Goal: Task Accomplishment & Management: Use online tool/utility

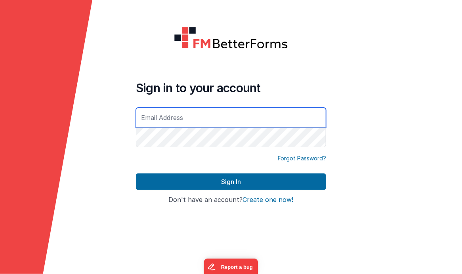
type input "[EMAIL_ADDRESS][DOMAIN_NAME]"
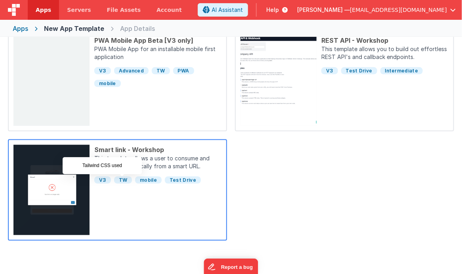
scroll to position [416, 0]
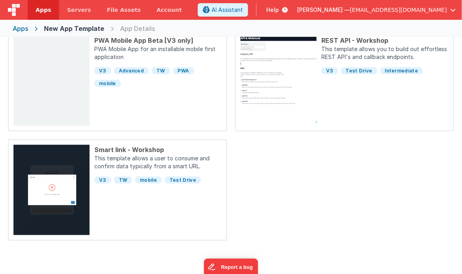
click at [19, 29] on div "Apps" at bounding box center [20, 29] width 15 height 10
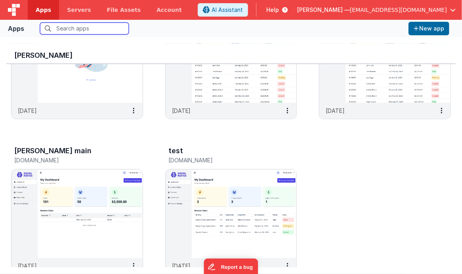
scroll to position [87, 0]
click at [69, 238] on img at bounding box center [76, 213] width 131 height 89
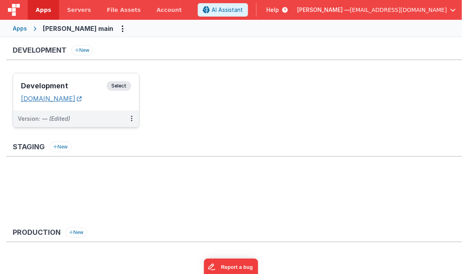
click at [79, 98] on link "[DOMAIN_NAME]" at bounding box center [51, 99] width 61 height 8
click at [132, 115] on button at bounding box center [131, 118] width 15 height 17
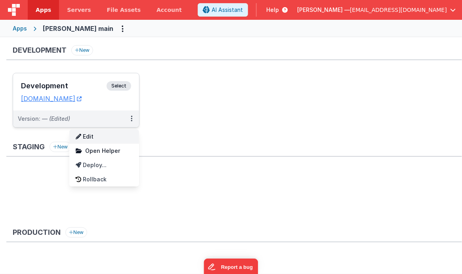
click at [114, 133] on link "Edit" at bounding box center [104, 136] width 70 height 14
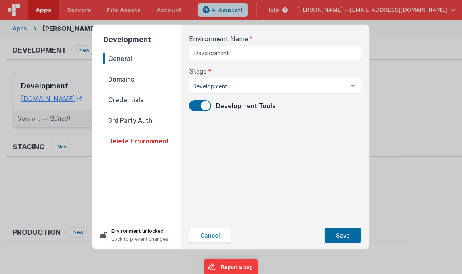
click at [220, 236] on button "Cancel" at bounding box center [210, 235] width 42 height 15
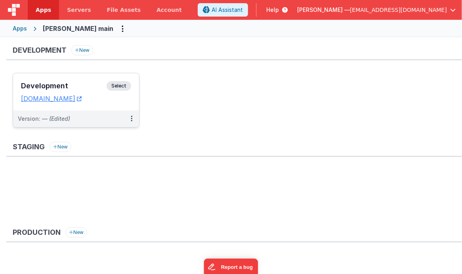
click at [120, 87] on span "Select" at bounding box center [118, 86] width 25 height 10
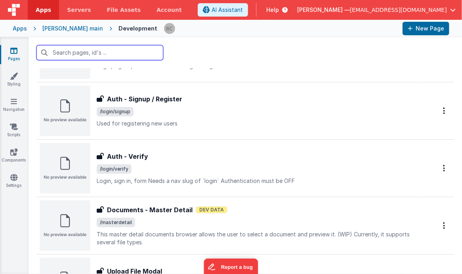
scroll to position [880, 0]
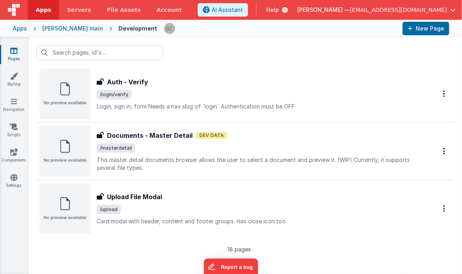
click at [108, 248] on p "18 pages" at bounding box center [238, 249] width 405 height 8
click at [423, 31] on button "New Page" at bounding box center [425, 28] width 47 height 13
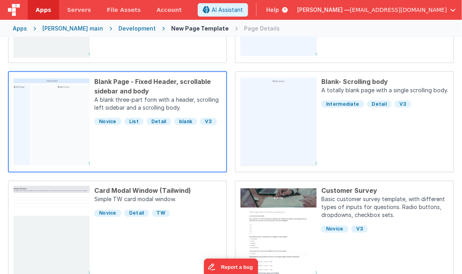
scroll to position [464, 0]
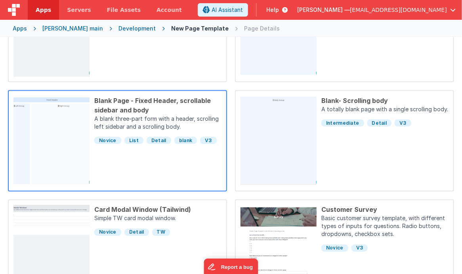
click at [127, 101] on div "Blank Page - Fixed Header, scrollable sidebar and body" at bounding box center [157, 105] width 127 height 19
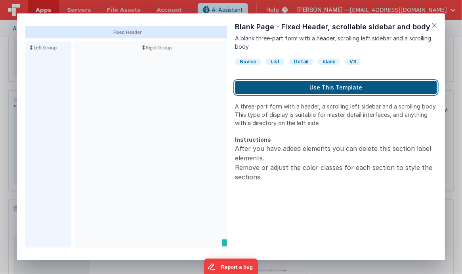
click at [285, 88] on button "Use This Template" at bounding box center [336, 87] width 202 height 13
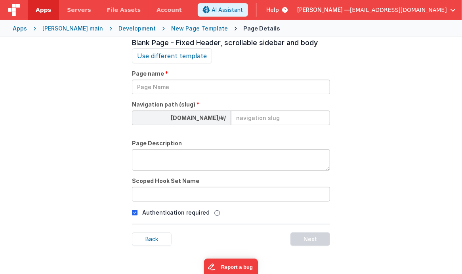
scroll to position [27, 0]
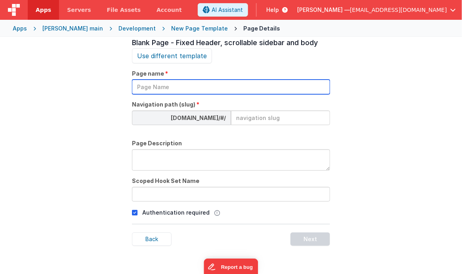
click at [192, 88] on input "text" at bounding box center [231, 87] width 198 height 15
type input "defect_log"
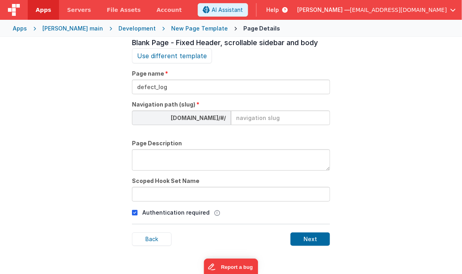
click at [252, 118] on input at bounding box center [280, 117] width 99 height 15
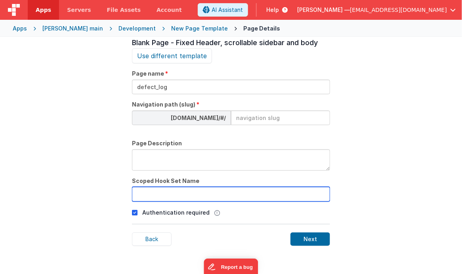
click at [177, 190] on input "text" at bounding box center [231, 194] width 198 height 15
type input "defect_log"
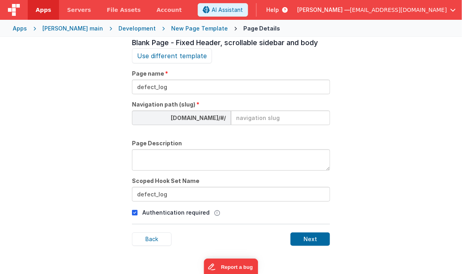
click at [135, 211] on icon at bounding box center [135, 213] width 6 height 10
click at [312, 235] on div "Next" at bounding box center [310, 238] width 40 height 13
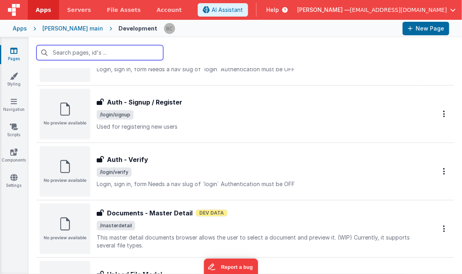
scroll to position [938, 0]
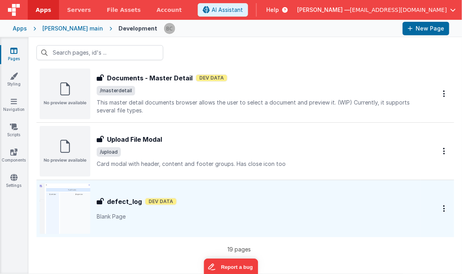
click at [186, 17] on header "Apps Servers File Assets Account Some FUTURE Slot AI Assistant Help [PERSON_NAM…" at bounding box center [231, 10] width 462 height 20
click at [76, 202] on img at bounding box center [65, 208] width 51 height 51
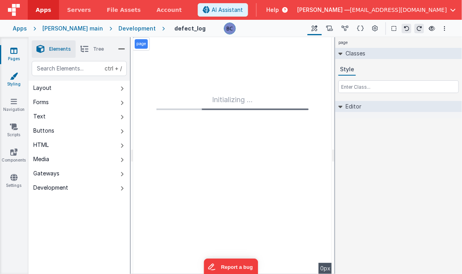
click at [17, 77] on icon at bounding box center [14, 76] width 8 height 8
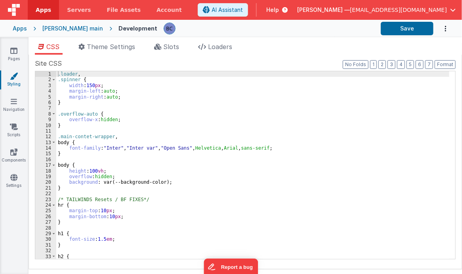
click at [294, 55] on div "Site CSS Format 7 6 5 4 3 2 1 No Folds 1 2 3 4 5 6 7 8 9 10 11 12 13 14 15 16 1…" at bounding box center [245, 162] width 433 height 215
click at [19, 78] on link "Styling" at bounding box center [14, 80] width 29 height 16
click at [10, 79] on icon at bounding box center [14, 76] width 8 height 8
click at [15, 53] on icon at bounding box center [13, 51] width 7 height 8
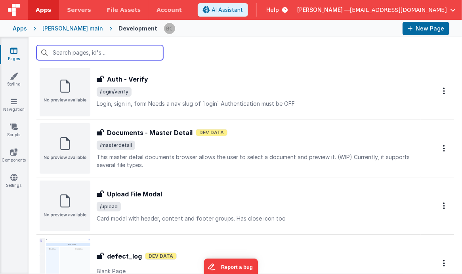
scroll to position [938, 0]
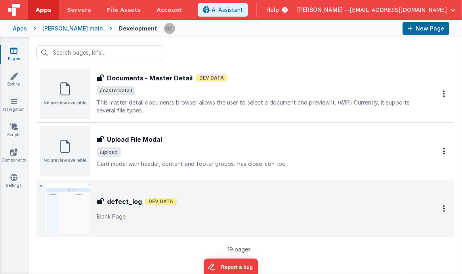
click at [76, 199] on img at bounding box center [65, 208] width 51 height 51
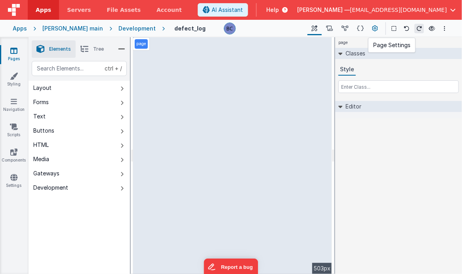
click at [374, 27] on icon at bounding box center [375, 29] width 6 height 8
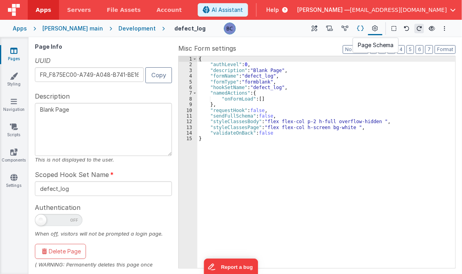
click at [361, 25] on icon at bounding box center [360, 29] width 7 height 8
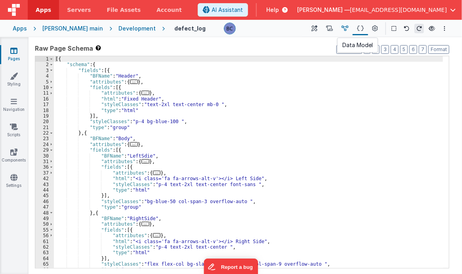
click at [346, 27] on icon at bounding box center [344, 29] width 7 height 8
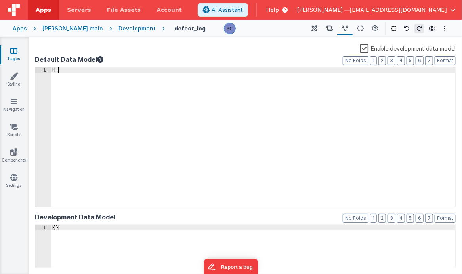
click at [103, 100] on div "{ }" at bounding box center [253, 142] width 404 height 151
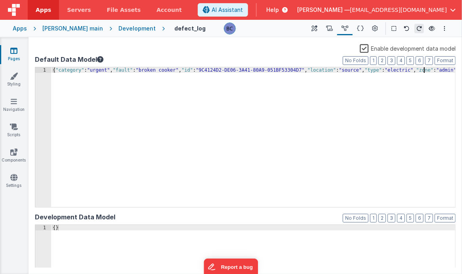
click at [179, 59] on label "Default Data Model" at bounding box center [245, 60] width 420 height 10
click at [13, 56] on link "Pages" at bounding box center [14, 55] width 29 height 16
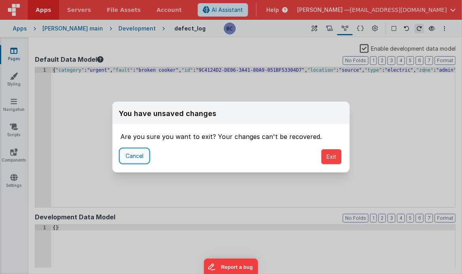
click at [130, 155] on button "Cancel" at bounding box center [134, 155] width 28 height 13
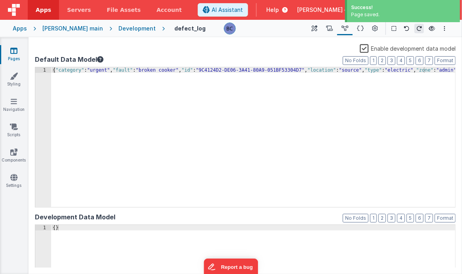
click at [16, 53] on icon at bounding box center [13, 51] width 7 height 8
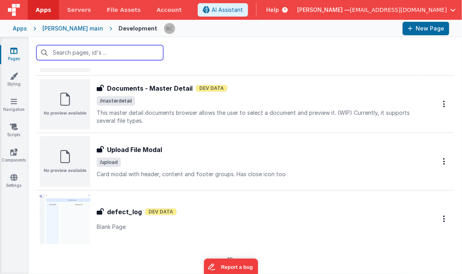
scroll to position [938, 0]
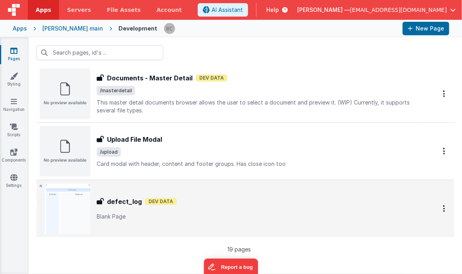
click at [72, 204] on img at bounding box center [65, 208] width 51 height 51
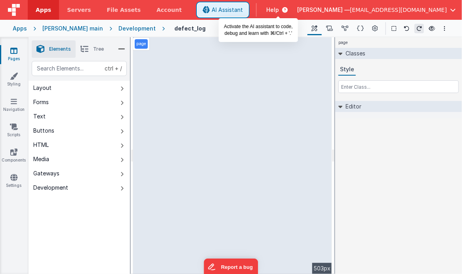
click at [243, 11] on span "AI Assistant" at bounding box center [226, 10] width 31 height 8
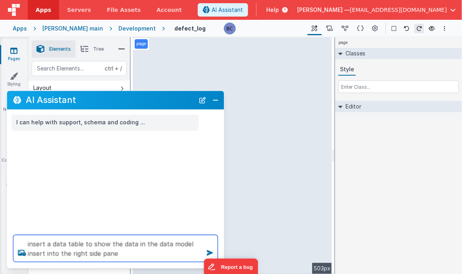
type textarea "insert a data table to show the data in the data model insert into the right si…"
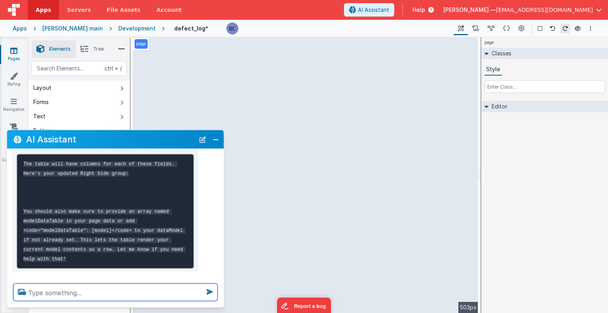
scroll to position [142, 0]
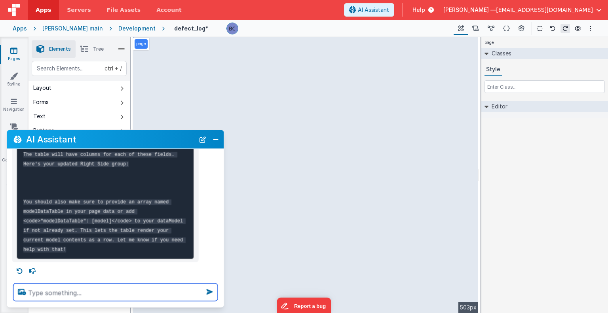
click at [61, 274] on textarea at bounding box center [115, 292] width 204 height 17
type textarea "please create the array"
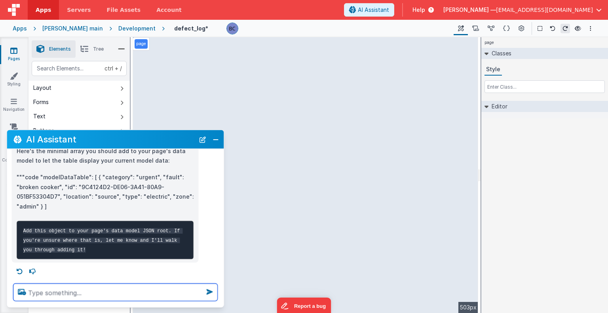
scroll to position [298, 0]
click at [105, 274] on textarea at bounding box center [115, 292] width 204 height 17
type textarea "p"
type textarea "show me"
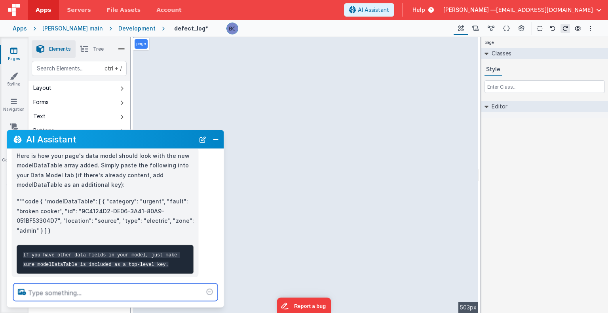
scroll to position [463, 0]
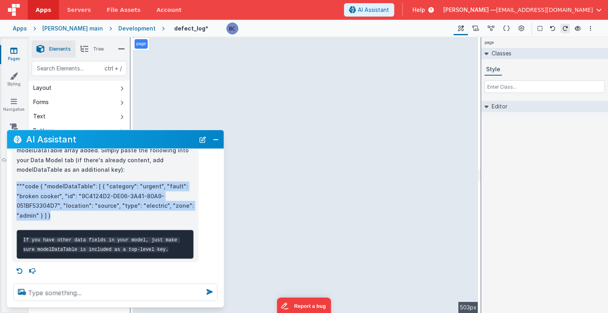
drag, startPoint x: 57, startPoint y: 211, endPoint x: 11, endPoint y: 177, distance: 57.5
click at [11, 177] on div "Here is how your page's data model should look with the new modelDataTable arra…" at bounding box center [115, 198] width 217 height 130
copy p """"code { "modelDataTable": [ { "category": "urgent", "fault": "broken cooker",…"
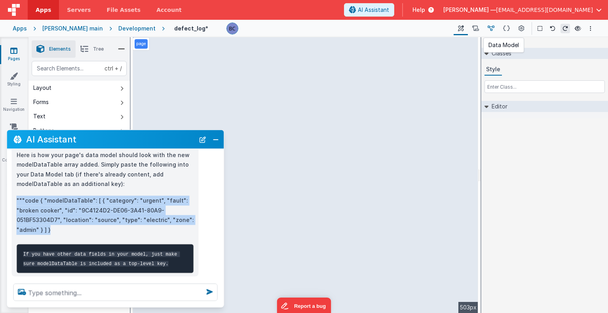
click at [461, 28] on icon at bounding box center [491, 29] width 7 height 8
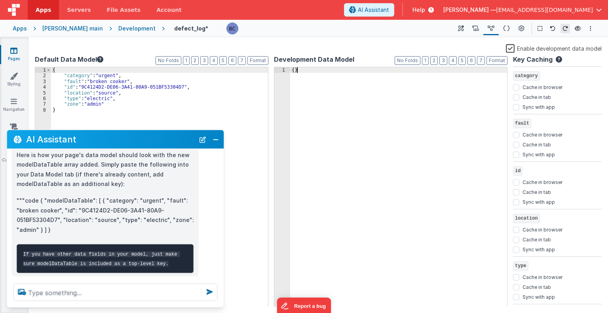
click at [336, 110] on div "{ }" at bounding box center [398, 192] width 217 height 251
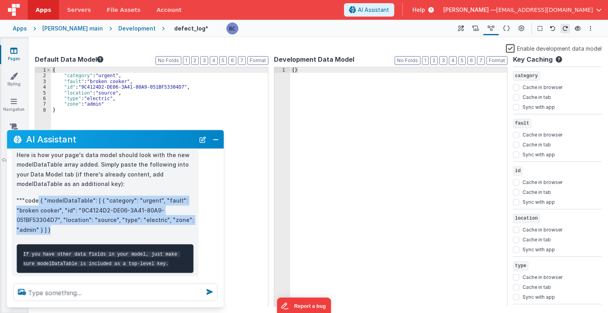
drag, startPoint x: 38, startPoint y: 213, endPoint x: 51, endPoint y: 245, distance: 34.4
click at [51, 235] on p """"code { "modelDataTable": [ { "category": "urgent", "fault": "broken cooker",…" at bounding box center [105, 215] width 177 height 39
copy p "{ "modelDataTable": [ { "category": "urgent", "fault": "broken cooker", "id": "…"
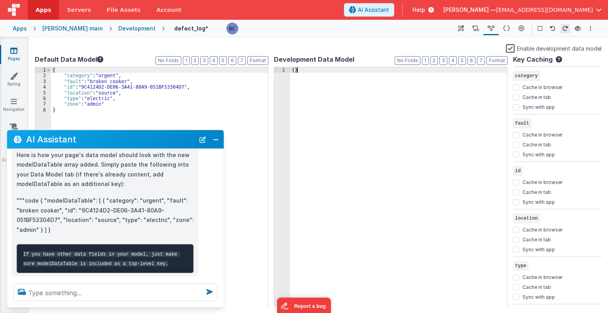
click at [310, 68] on div "{ }" at bounding box center [398, 192] width 217 height 251
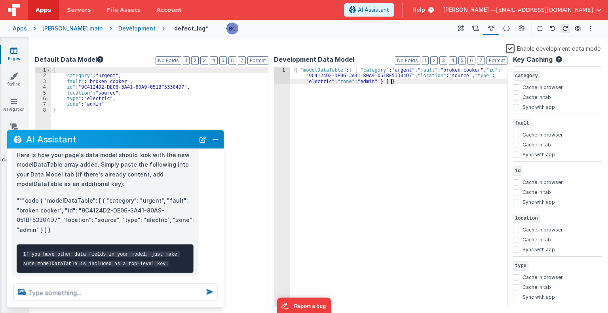
click at [328, 105] on div "{ "modelDataTable" : [ { "category" : "urgent" , "fault" : "broken cooker" , "i…" at bounding box center [398, 204] width 217 height 274
click at [359, 53] on div "Enable development data model" at bounding box center [318, 49] width 567 height 11
click at [323, 44] on div "Enable development data model" at bounding box center [318, 49] width 567 height 11
click at [13, 55] on link "Pages" at bounding box center [14, 55] width 29 height 16
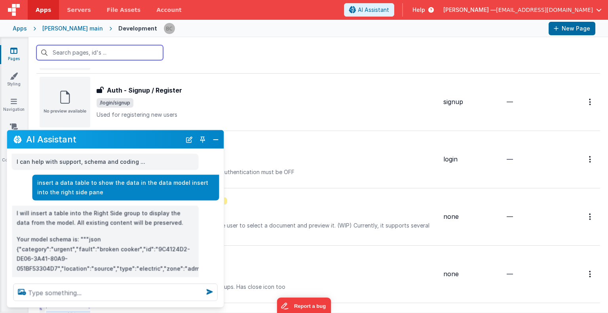
scroll to position [899, 0]
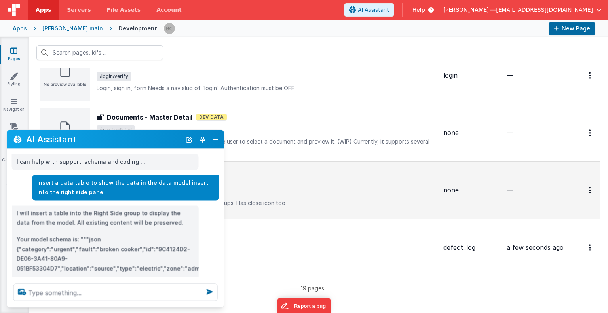
click at [276, 188] on span "/upload" at bounding box center [267, 191] width 340 height 10
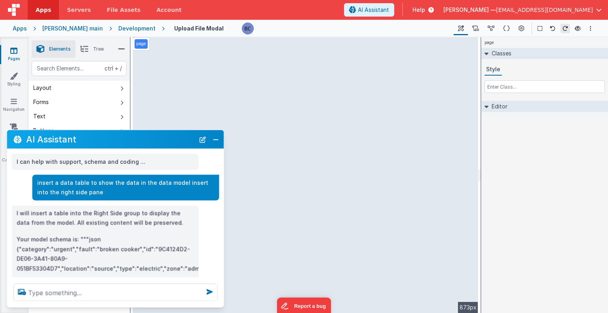
click at [318, 122] on div "page --> 873px" at bounding box center [305, 175] width 345 height 276
click at [458, 59] on div "page --> 873px" at bounding box center [305, 175] width 345 height 276
click at [96, 274] on textarea at bounding box center [115, 292] width 204 height 17
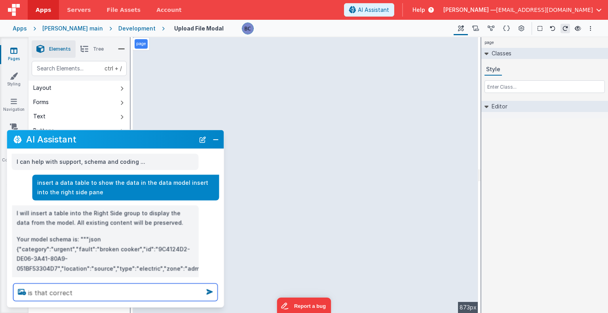
type textarea "is that correct"
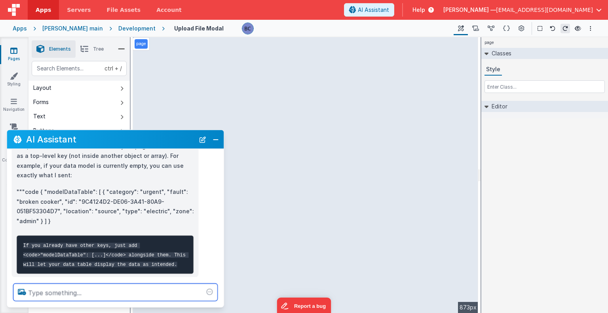
scroll to position [637, 0]
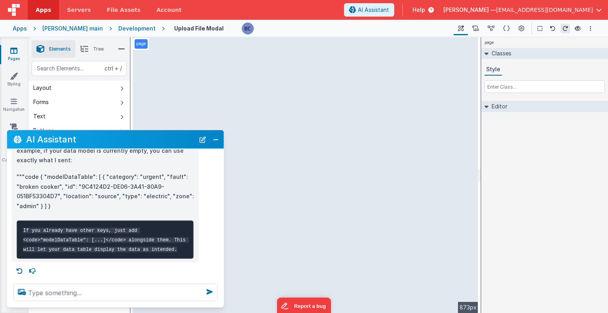
click at [309, 167] on div "page --> 873px" at bounding box center [305, 175] width 345 height 276
click at [455, 59] on div "page --> 873px" at bounding box center [305, 175] width 345 height 276
click at [351, 122] on div "page --> 873px" at bounding box center [305, 175] width 345 height 276
click at [65, 274] on textarea at bounding box center [115, 292] width 204 height 17
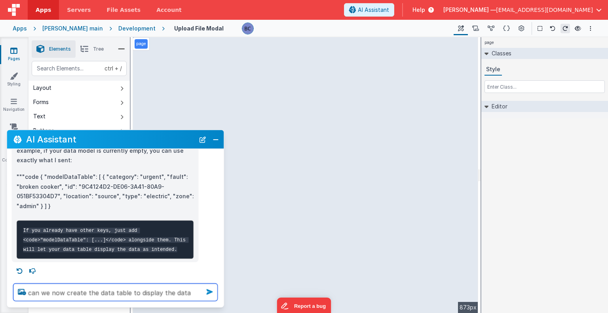
type textarea "can we now create the data table to display the data"
click at [209, 274] on icon at bounding box center [209, 292] width 13 height 13
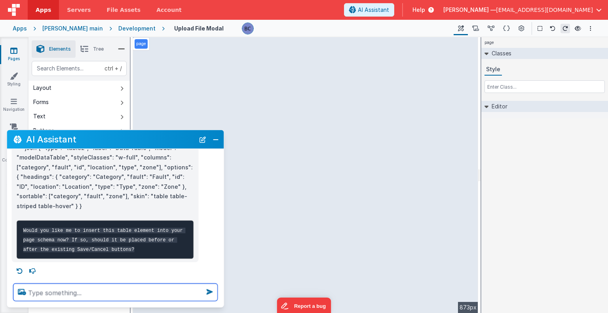
scroll to position [958, 0]
type textarea "after"
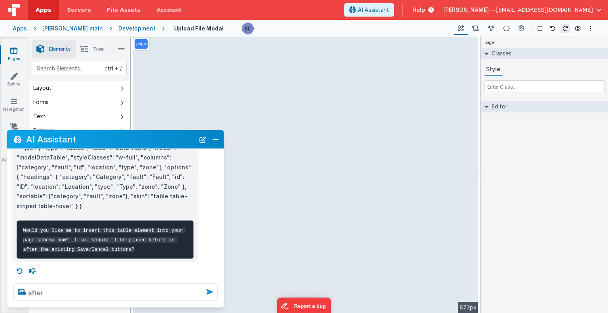
click at [208, 274] on icon at bounding box center [209, 292] width 13 height 13
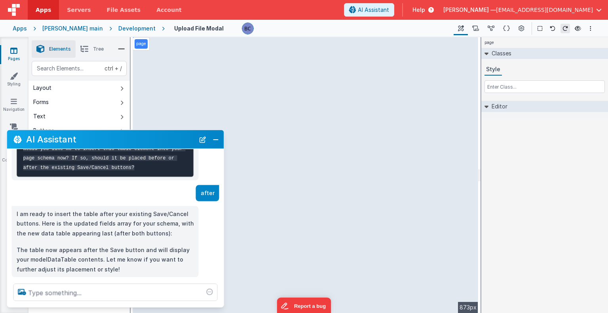
scroll to position [1055, 0]
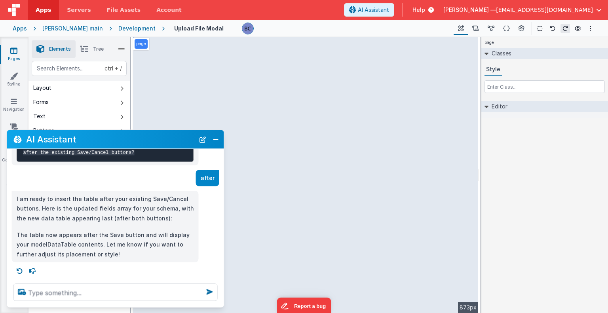
click at [272, 251] on div "page --> 873px" at bounding box center [305, 175] width 345 height 276
click at [365, 65] on div "page --> 873px" at bounding box center [305, 175] width 345 height 276
click at [215, 137] on button "Close" at bounding box center [216, 139] width 10 height 11
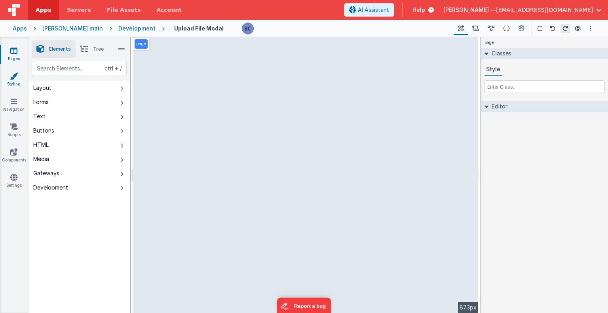
click at [17, 76] on icon at bounding box center [14, 76] width 8 height 8
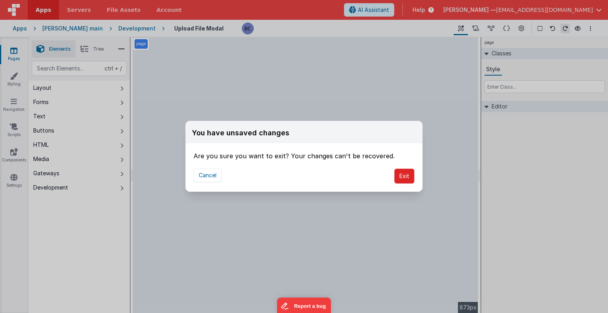
click at [399, 176] on button "Exit" at bounding box center [404, 176] width 20 height 15
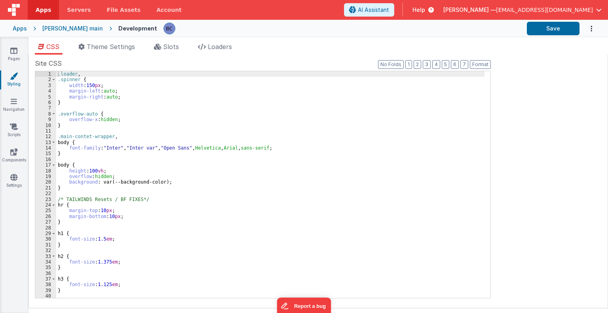
click at [10, 78] on icon at bounding box center [14, 76] width 8 height 8
click at [14, 54] on icon at bounding box center [13, 51] width 7 height 8
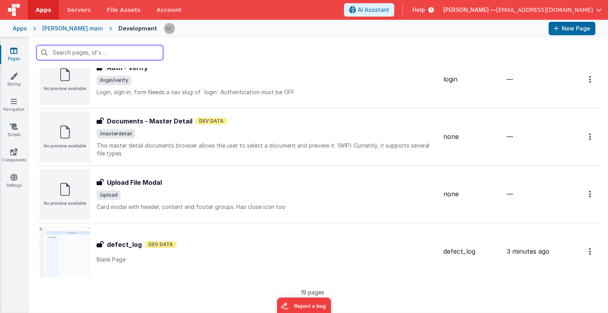
scroll to position [899, 0]
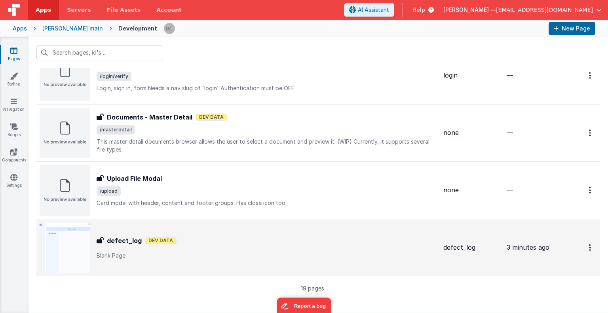
click at [67, 245] on img at bounding box center [65, 247] width 51 height 51
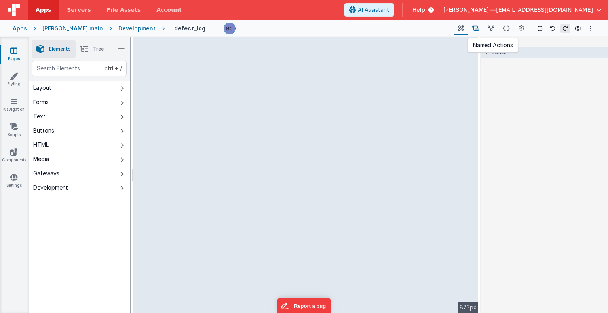
click at [461, 27] on icon at bounding box center [475, 29] width 7 height 8
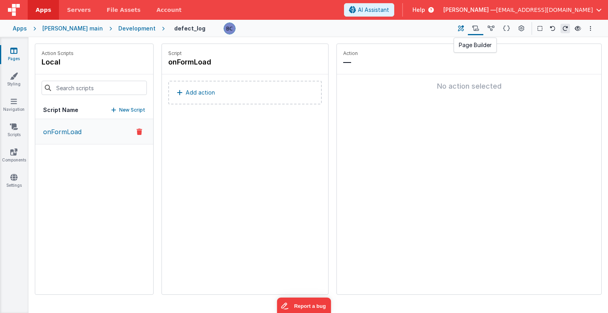
click at [458, 31] on icon at bounding box center [461, 29] width 6 height 8
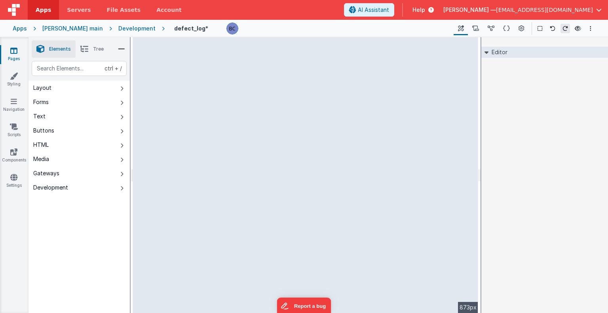
click at [118, 29] on div "Development" at bounding box center [136, 29] width 37 height 8
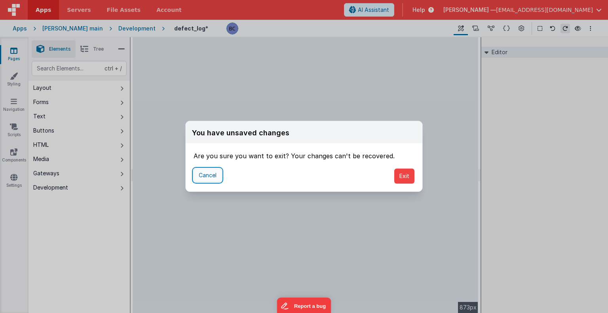
click at [208, 174] on button "Cancel" at bounding box center [208, 175] width 28 height 13
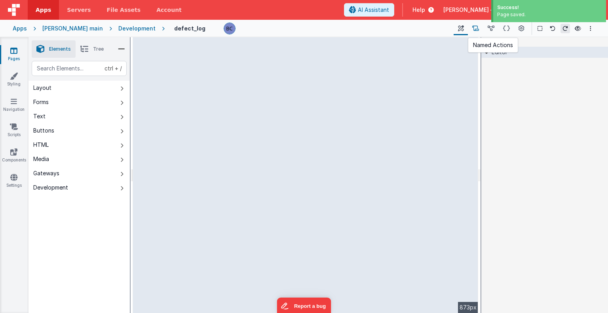
click at [461, 27] on icon at bounding box center [475, 29] width 7 height 8
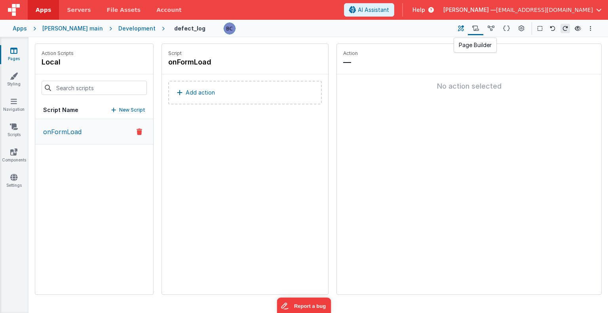
click at [461, 28] on icon at bounding box center [461, 29] width 6 height 8
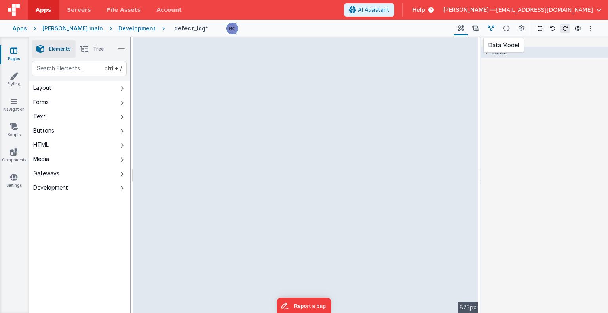
click at [461, 28] on icon at bounding box center [491, 29] width 7 height 8
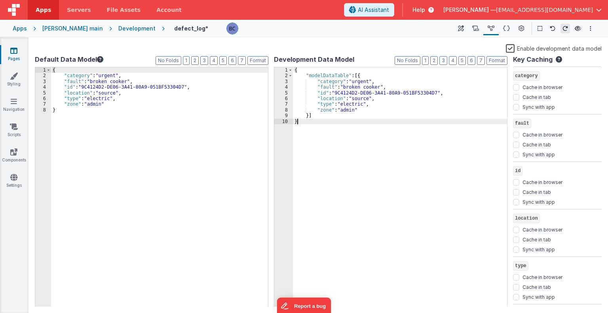
click at [378, 148] on div "{ "modelDataTable" : [{ "category" : "urgent" , "fault" : "broken cooker" , "id…" at bounding box center [400, 192] width 214 height 251
click at [266, 47] on div "Enable development data model" at bounding box center [318, 49] width 567 height 11
click at [153, 179] on div "{ "category" : "urgent" , "fault" : "broken cooker" , "id" : "9C4124D2-DE06-3A4…" at bounding box center [159, 192] width 217 height 251
click at [461, 27] on icon at bounding box center [553, 29] width 6 height 6
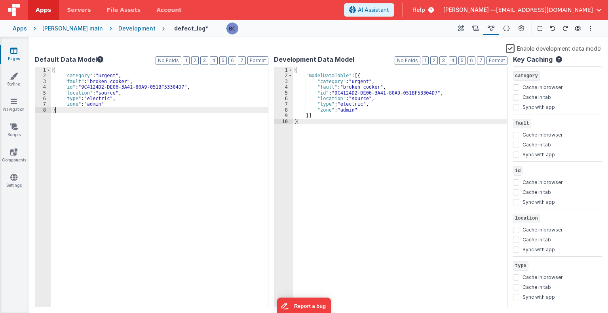
click at [168, 150] on div "{ "category" : "urgent" , "fault" : "broken cooker" , "id" : "9C4124D2-DE06-3A4…" at bounding box center [159, 192] width 217 height 251
click at [18, 98] on link "Navigation" at bounding box center [14, 105] width 29 height 16
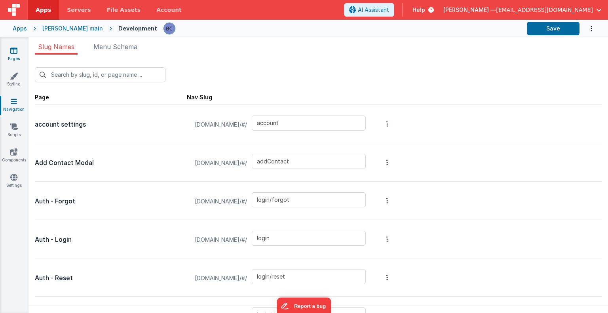
click at [19, 52] on link "Pages" at bounding box center [14, 55] width 29 height 16
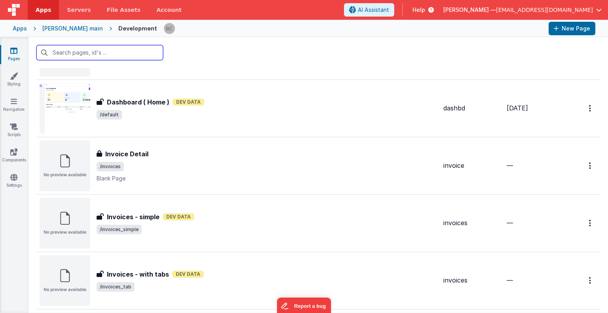
scroll to position [233, 0]
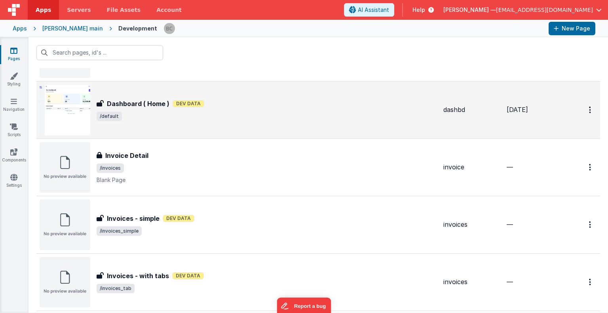
click at [68, 105] on img at bounding box center [65, 110] width 51 height 51
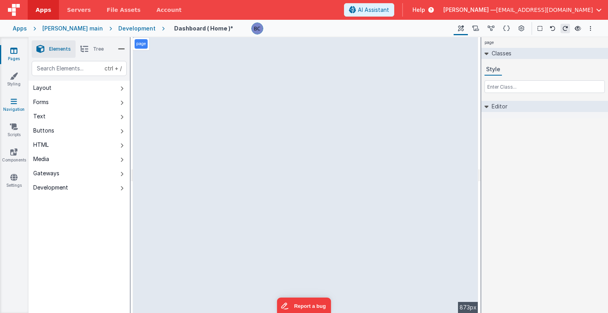
click at [17, 103] on link "Navigation" at bounding box center [14, 105] width 29 height 16
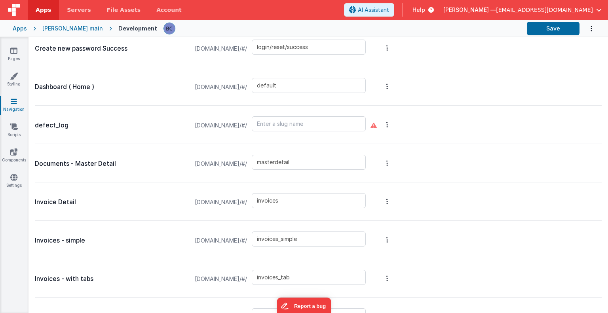
scroll to position [421, 0]
click at [74, 124] on p "defect_log" at bounding box center [111, 125] width 152 height 11
click at [307, 125] on input "text" at bounding box center [309, 124] width 114 height 15
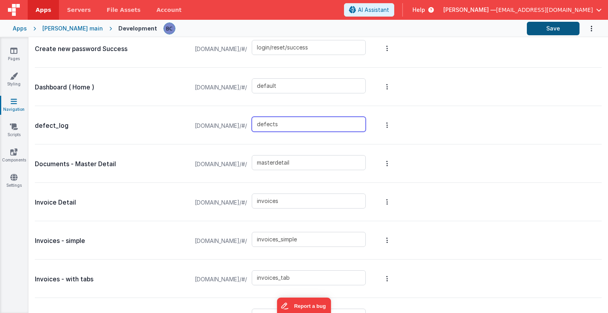
type input "defects"
click at [461, 30] on button "Save" at bounding box center [553, 28] width 53 height 13
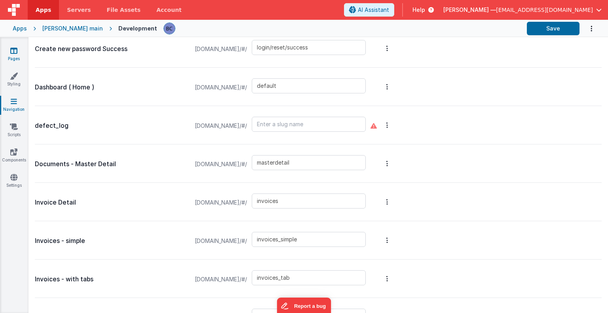
click at [12, 55] on link "Pages" at bounding box center [14, 55] width 29 height 16
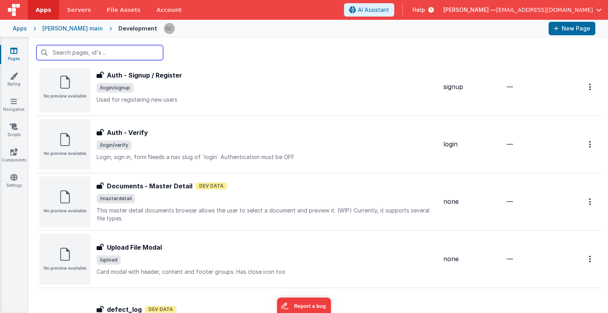
scroll to position [899, 0]
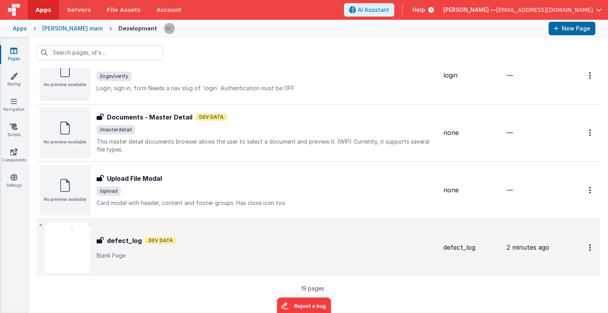
click at [66, 245] on img at bounding box center [65, 247] width 51 height 51
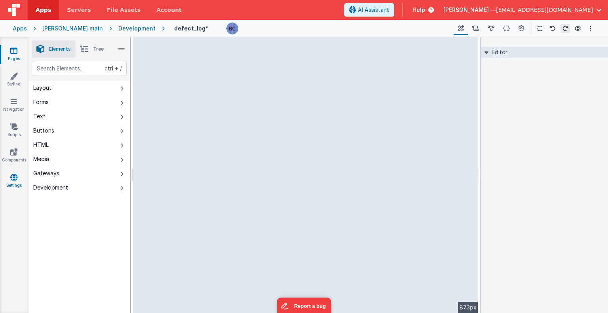
click at [15, 177] on icon at bounding box center [13, 177] width 7 height 8
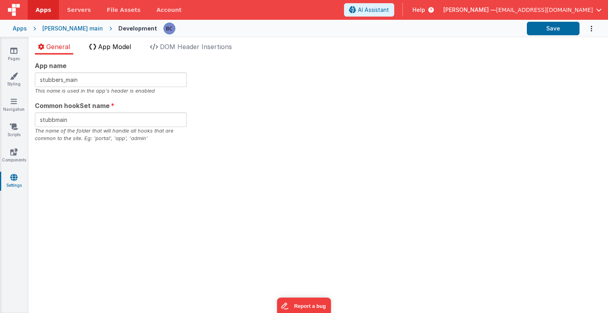
click at [120, 49] on span "App Model" at bounding box center [114, 47] width 33 height 8
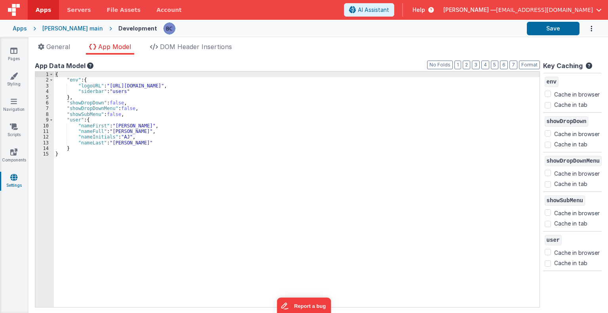
click at [76, 55] on div "App name stubbers_main This name is used in the app's header is enabled Common …" at bounding box center [319, 184] width 580 height 258
click at [15, 50] on icon at bounding box center [13, 51] width 7 height 8
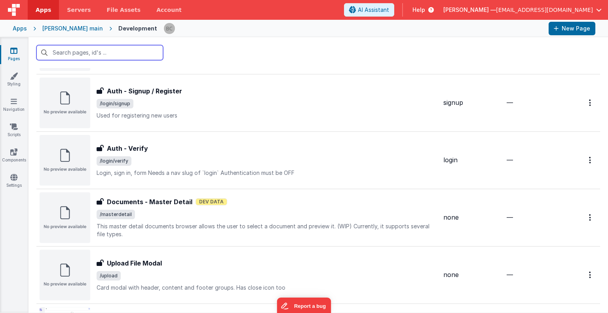
scroll to position [899, 0]
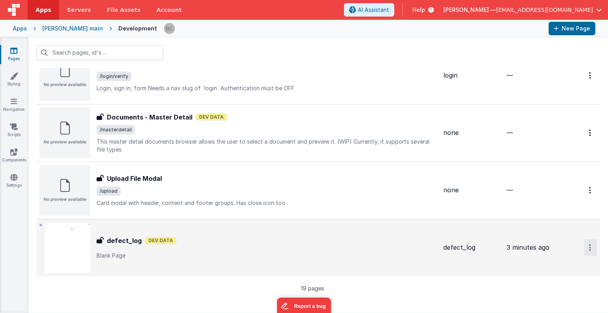
click at [461, 247] on icon "Options" at bounding box center [590, 247] width 2 height 7
click at [74, 234] on button at bounding box center [304, 156] width 608 height 313
click at [74, 234] on img at bounding box center [65, 247] width 51 height 51
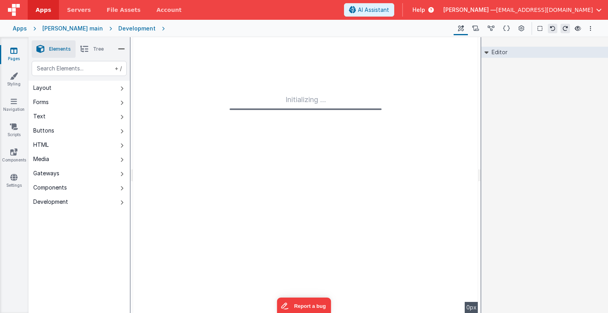
type input "FR_F875EC00-A749-A048-B741-BE16A8079340"
type textarea "Blank Page"
type input "defect_log"
checkbox input "false"
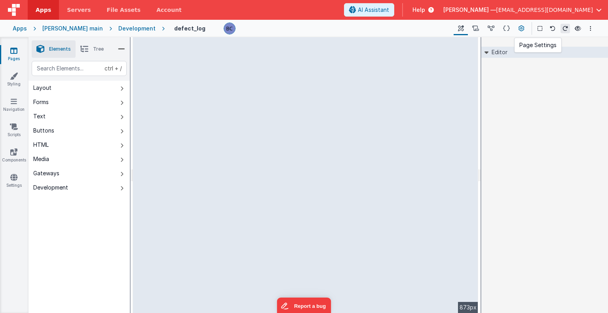
click at [461, 29] on icon at bounding box center [522, 29] width 6 height 8
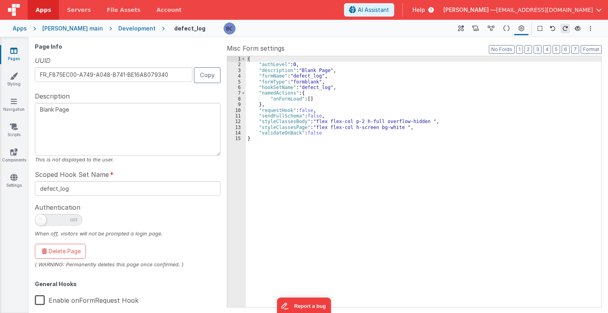
click at [39, 274] on label "Enable onFormRequest Hook" at bounding box center [87, 299] width 104 height 17
click at [0, 0] on input "Enable onFormRequest Hook" at bounding box center [0, 0] width 0 height 0
click at [461, 28] on button "Options" at bounding box center [591, 29] width 10 height 10
click at [461, 45] on p "Save" at bounding box center [546, 44] width 52 height 8
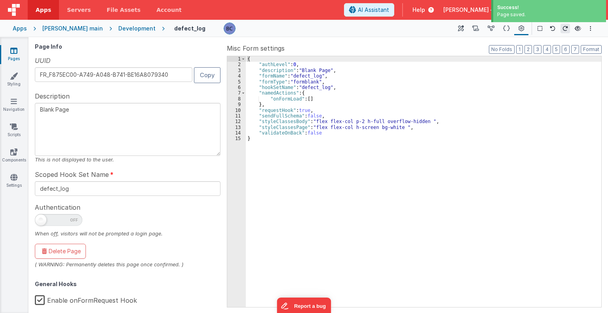
click at [461, 28] on icon at bounding box center [565, 29] width 6 height 6
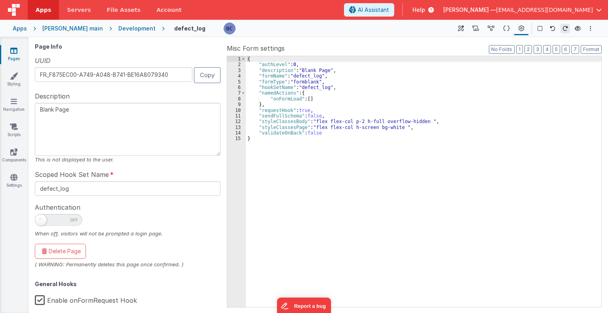
click at [68, 32] on div "Apps [PERSON_NAME] main Development defect_log Page Builder Named Actions Data …" at bounding box center [304, 28] width 608 height 17
click at [461, 27] on icon at bounding box center [475, 29] width 7 height 8
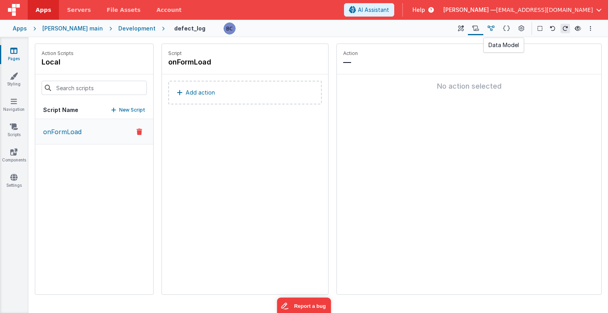
click at [461, 25] on icon at bounding box center [491, 29] width 7 height 8
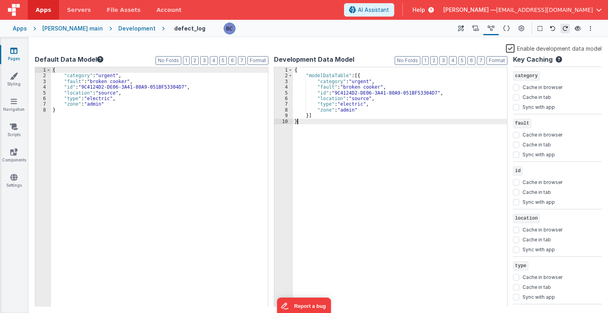
click at [361, 143] on div "{ "modelDataTable" : [{ "category" : "urgent" , "fault" : "broken cooker" , "id…" at bounding box center [400, 192] width 214 height 251
click at [38, 47] on div "Enable development data model" at bounding box center [318, 49] width 567 height 11
click at [14, 52] on icon at bounding box center [13, 51] width 7 height 8
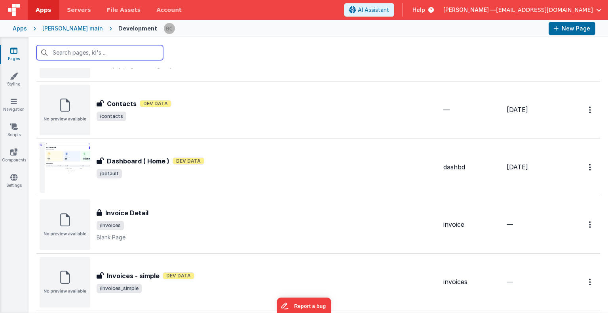
scroll to position [177, 0]
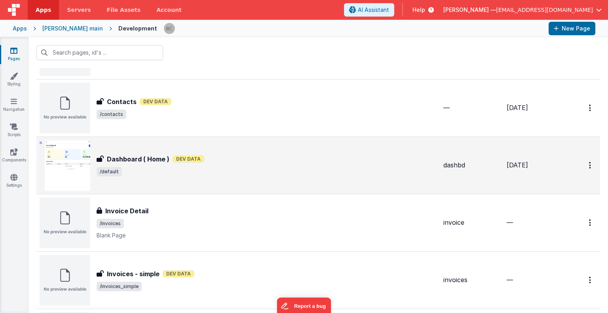
click at [76, 159] on img at bounding box center [65, 165] width 51 height 51
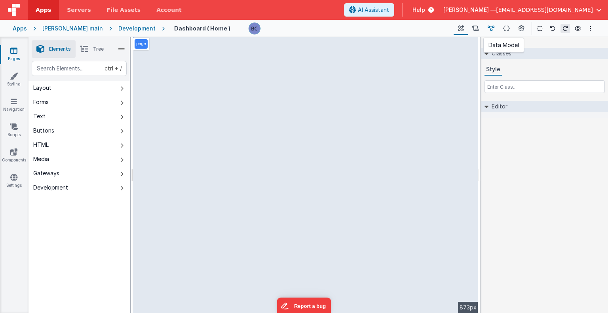
click at [461, 29] on icon at bounding box center [491, 29] width 7 height 8
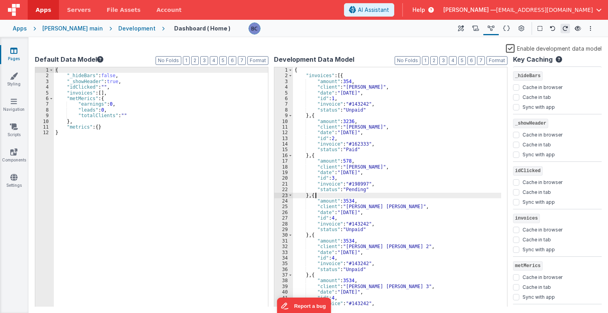
drag, startPoint x: 439, startPoint y: 146, endPoint x: 434, endPoint y: 195, distance: 48.9
click at [434, 195] on div "{ "invoices" : [{ "amount" : 354 , "client" : "[PERSON_NAME]" , "date" : "[DATE…" at bounding box center [397, 192] width 208 height 251
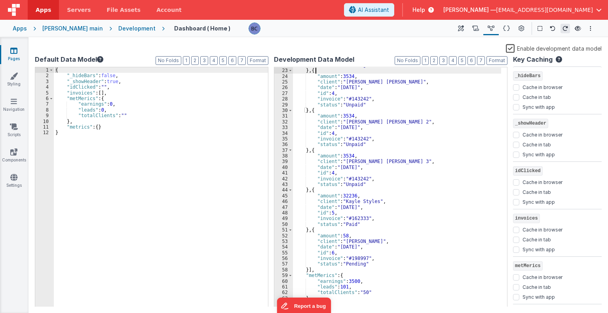
scroll to position [125, 0]
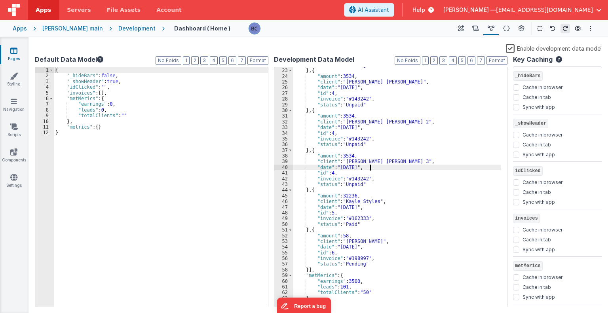
click at [419, 167] on div ""status" : "Pending" } , { "amount" : 3534 , "client" : "[PERSON_NAME] [PERSON_…" at bounding box center [397, 187] width 208 height 251
click at [243, 47] on div "Enable development data model" at bounding box center [318, 49] width 567 height 11
click at [25, 29] on div "Apps" at bounding box center [20, 29] width 14 height 8
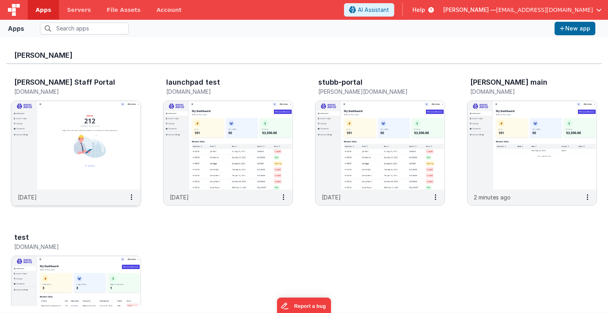
click at [63, 175] on img at bounding box center [75, 145] width 129 height 89
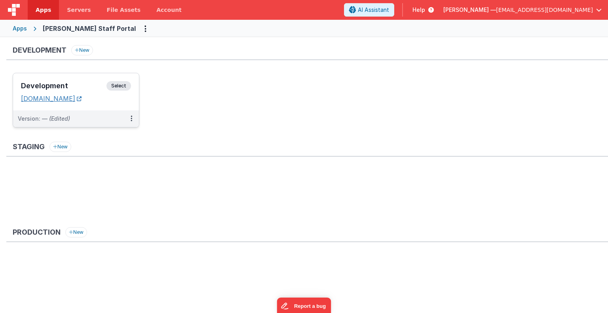
click at [82, 97] on link "[DOMAIN_NAME]" at bounding box center [51, 99] width 61 height 8
click at [127, 85] on span "Select" at bounding box center [118, 86] width 25 height 10
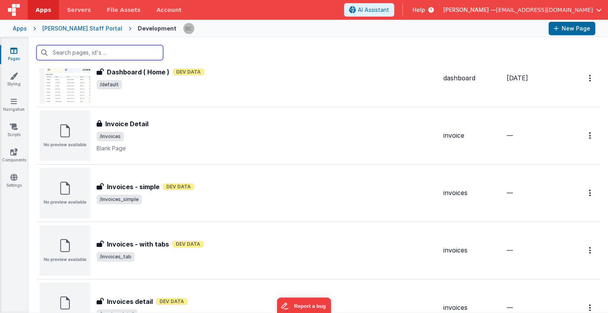
scroll to position [244, 0]
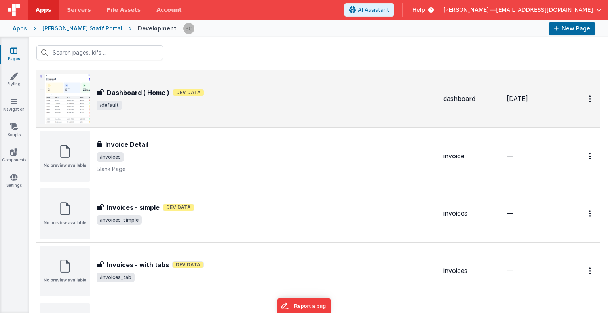
click at [65, 95] on img at bounding box center [65, 99] width 51 height 51
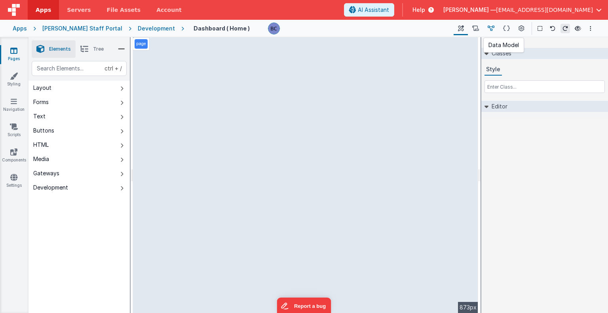
click at [461, 29] on icon at bounding box center [491, 29] width 7 height 8
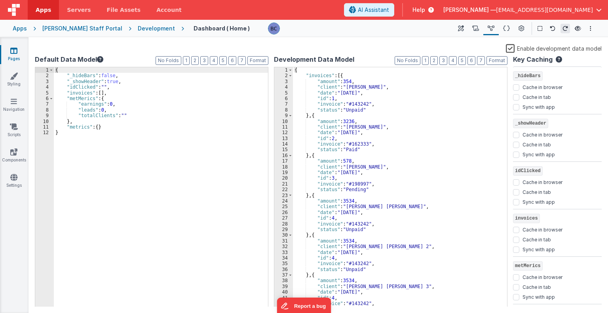
scroll to position [125, 0]
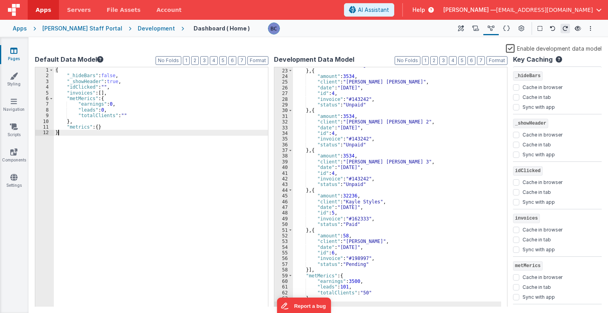
click at [185, 185] on div "{ "_hideBars" : false , "_showHeader" : true , "idClicked" : "" , "invoices" : …" at bounding box center [161, 192] width 214 height 251
click at [21, 27] on div "Apps" at bounding box center [20, 29] width 14 height 8
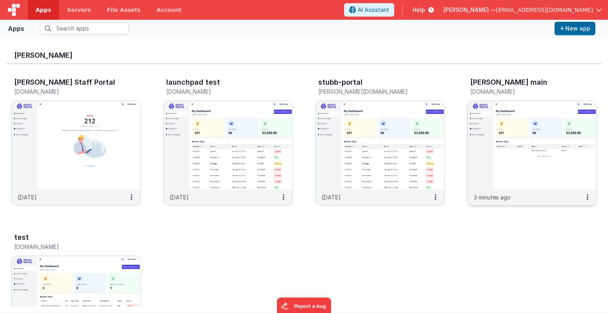
click at [461, 145] on img at bounding box center [531, 145] width 129 height 89
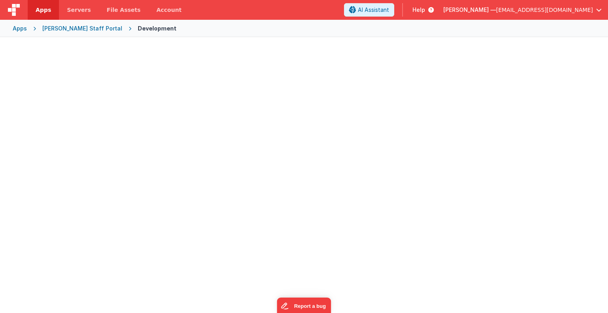
click at [461, 145] on div at bounding box center [304, 174] width 608 height 274
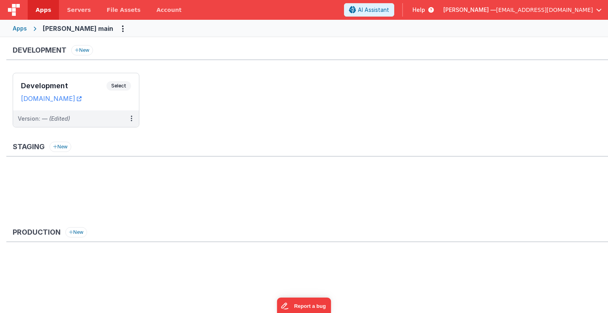
click at [165, 110] on ul "Development Select URLs [DOMAIN_NAME] Version: — (Edited)" at bounding box center [310, 104] width 595 height 63
click at [82, 100] on link "[DOMAIN_NAME]" at bounding box center [51, 99] width 61 height 8
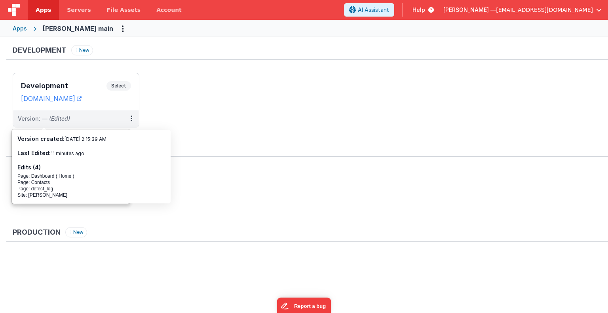
click at [201, 99] on ul "Development Select URLs [DOMAIN_NAME] Version: — (Edited)" at bounding box center [310, 104] width 595 height 63
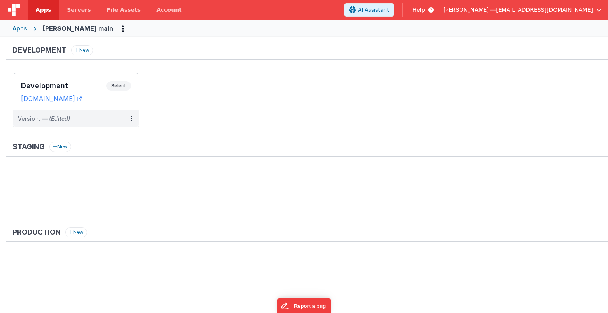
click at [23, 27] on div "Apps" at bounding box center [20, 29] width 14 height 8
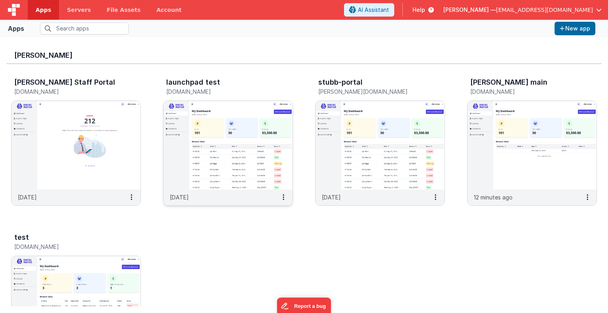
click at [249, 173] on img at bounding box center [227, 145] width 129 height 89
click at [286, 198] on button at bounding box center [283, 197] width 18 height 15
click at [273, 257] on link "Delete App" at bounding box center [265, 256] width 55 height 15
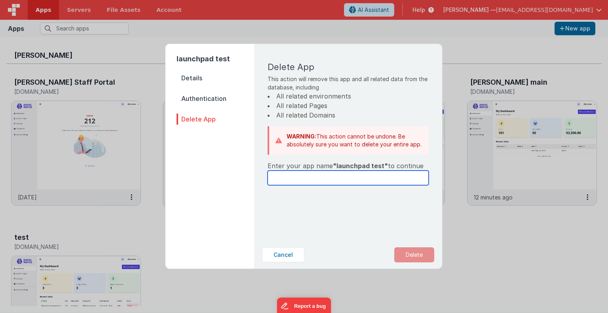
click at [330, 175] on input "text" at bounding box center [348, 178] width 161 height 15
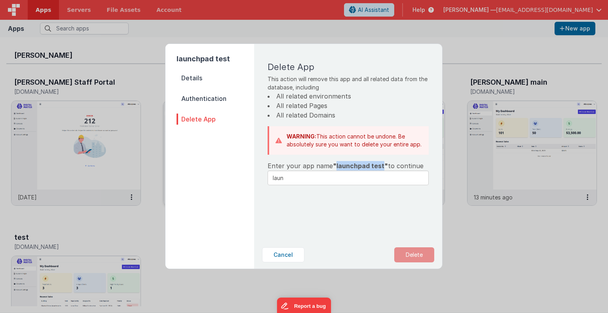
drag, startPoint x: 335, startPoint y: 167, endPoint x: 380, endPoint y: 169, distance: 44.8
click at [380, 169] on span ""launchpad test"" at bounding box center [360, 166] width 55 height 8
copy span "launchpad test"
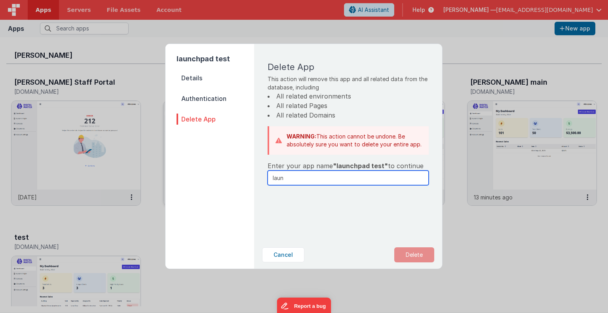
drag, startPoint x: 323, startPoint y: 181, endPoint x: 266, endPoint y: 177, distance: 57.5
click at [266, 177] on div "Delete App This action will remove this app and all related data from the datab…" at bounding box center [348, 124] width 173 height 148
paste input "chpad test"
type input "launchpad test"
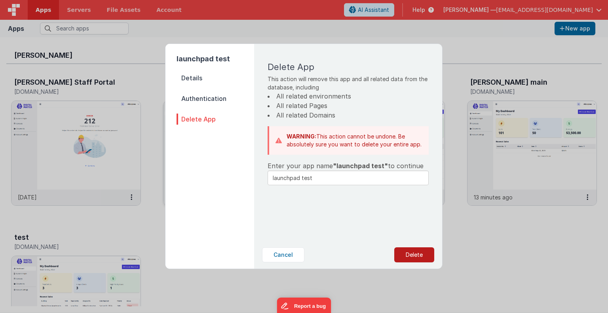
click at [408, 258] on button "Delete" at bounding box center [414, 254] width 40 height 15
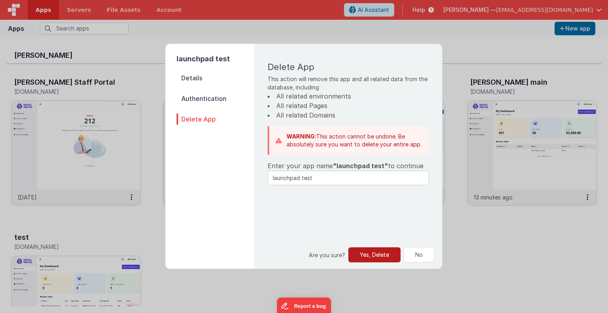
click at [378, 254] on button "Yes, Delete" at bounding box center [374, 254] width 52 height 15
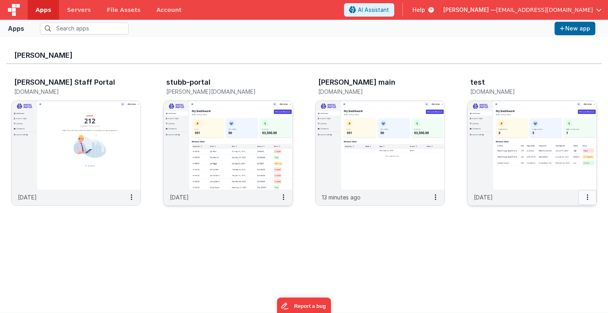
click at [461, 198] on button at bounding box center [587, 197] width 18 height 15
click at [461, 259] on link "Delete App" at bounding box center [569, 256] width 55 height 15
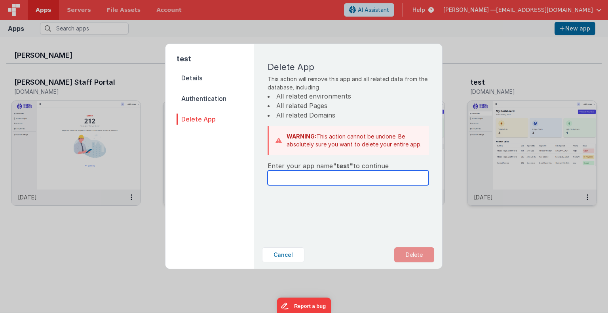
click at [309, 182] on input "text" at bounding box center [348, 178] width 161 height 15
type input "test"
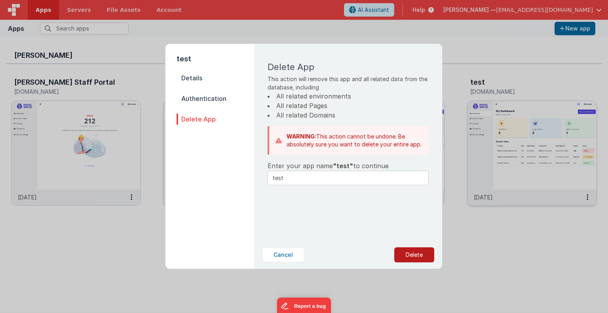
click at [416, 251] on button "Delete" at bounding box center [414, 254] width 40 height 15
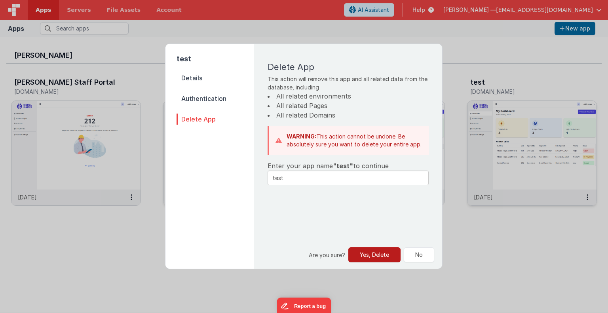
click at [386, 255] on button "Yes, Delete" at bounding box center [374, 254] width 52 height 15
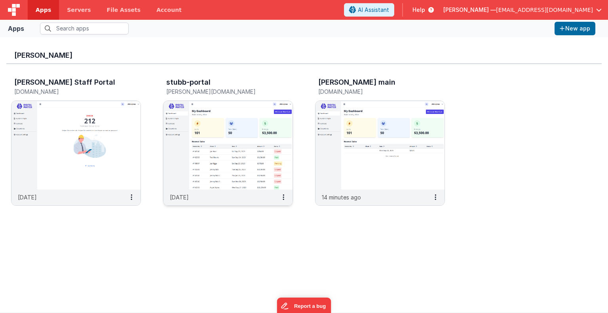
click at [10, 74] on div "[PERSON_NAME] Staff Portal [DOMAIN_NAME] [DATE] stubb-portal [PERSON_NAME][DOMA…" at bounding box center [303, 144] width 595 height 160
click at [285, 196] on button at bounding box center [283, 197] width 18 height 15
click at [268, 256] on link "Delete App" at bounding box center [265, 256] width 55 height 15
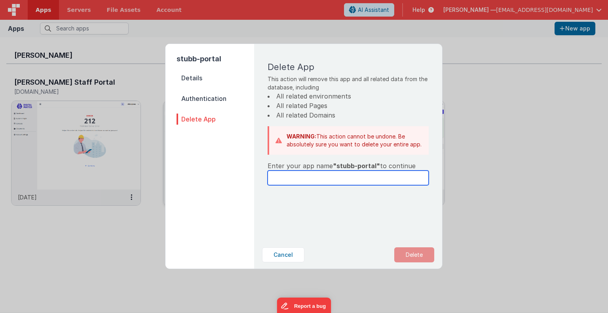
click at [331, 179] on input "text" at bounding box center [348, 178] width 161 height 15
type input "stubb-portal"
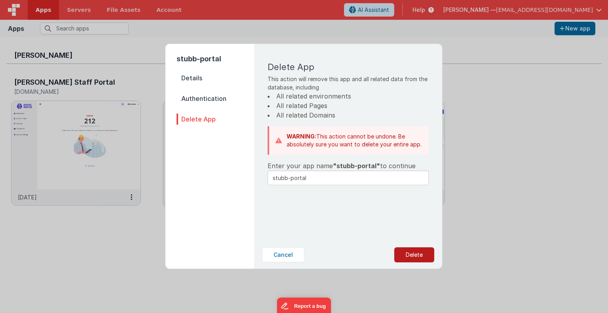
click at [433, 253] on button "Delete" at bounding box center [414, 254] width 40 height 15
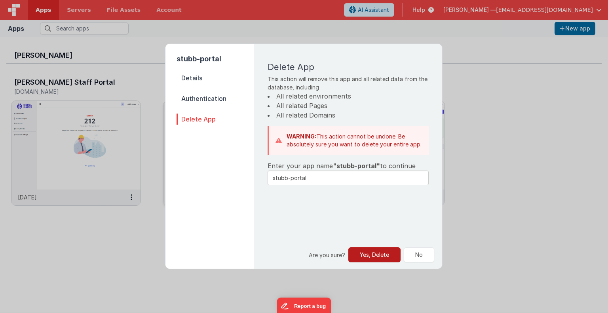
click at [379, 252] on button "Yes, Delete" at bounding box center [374, 254] width 52 height 15
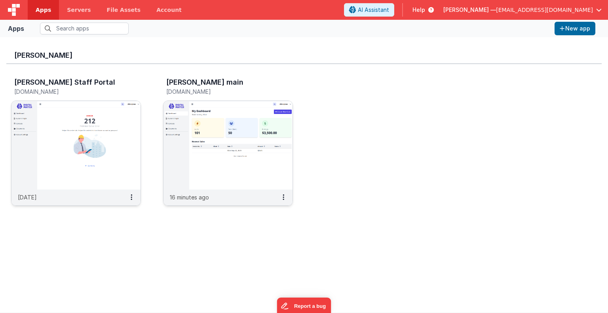
click at [57, 135] on img at bounding box center [75, 145] width 129 height 89
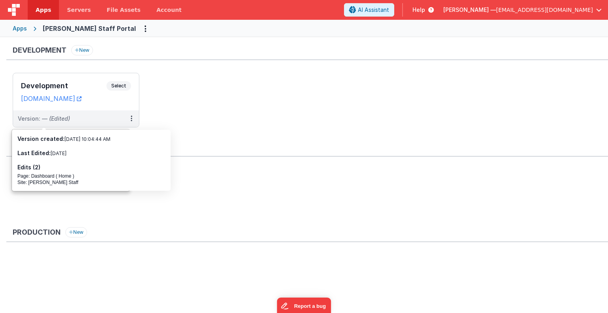
click at [187, 107] on ul "Development Select URLs [DOMAIN_NAME] Version: — (Edited)" at bounding box center [310, 104] width 595 height 63
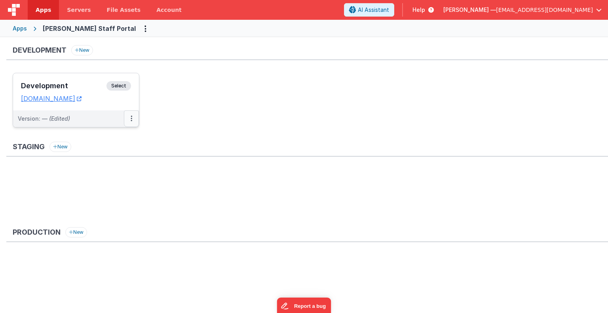
click at [133, 114] on button at bounding box center [131, 118] width 15 height 17
click at [226, 87] on div at bounding box center [304, 156] width 608 height 313
click at [82, 99] on icon at bounding box center [79, 99] width 5 height 0
click at [82, 97] on link "[DOMAIN_NAME]" at bounding box center [51, 99] width 61 height 8
click at [132, 119] on icon at bounding box center [132, 118] width 2 height 0
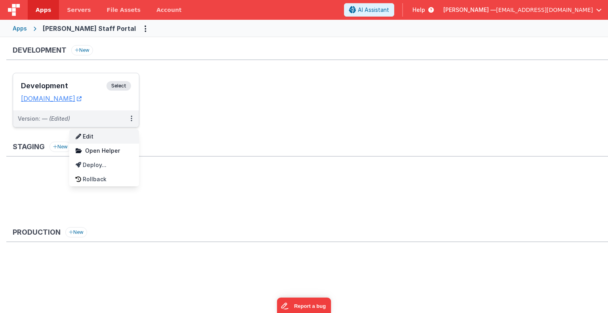
click at [120, 130] on link "Edit" at bounding box center [104, 136] width 70 height 14
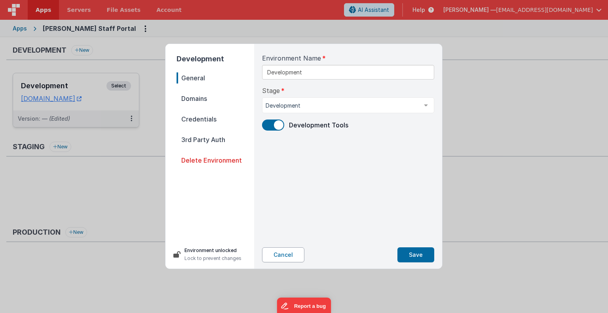
click at [292, 255] on button "Cancel" at bounding box center [283, 254] width 42 height 15
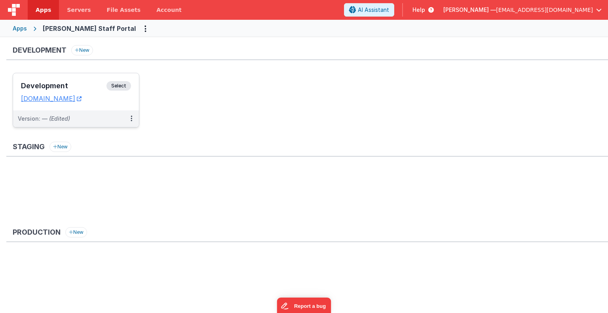
click at [117, 83] on span "Select" at bounding box center [118, 86] width 25 height 10
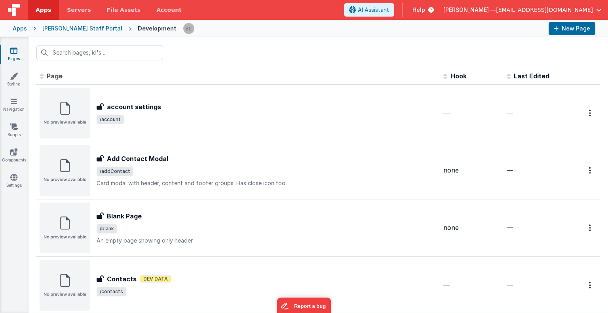
click at [13, 55] on link "Pages" at bounding box center [14, 55] width 29 height 16
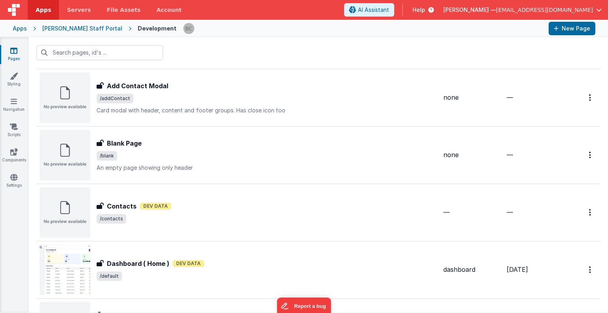
scroll to position [232, 0]
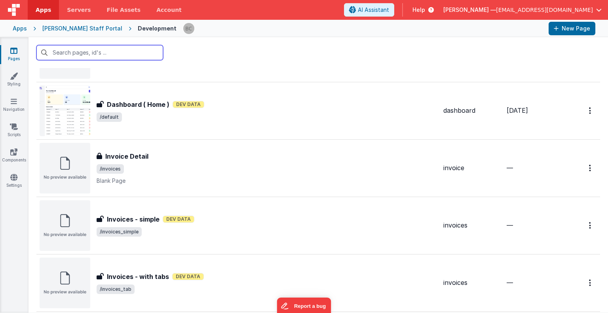
click at [91, 49] on input "text" at bounding box center [99, 52] width 127 height 15
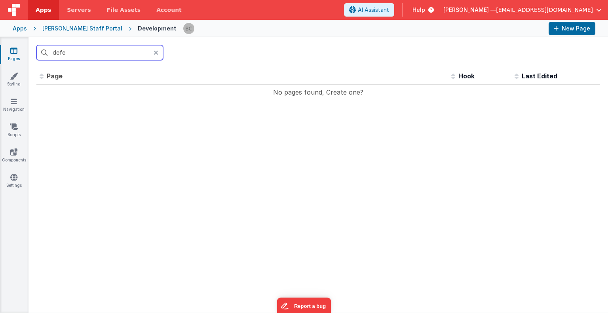
scroll to position [0, 0]
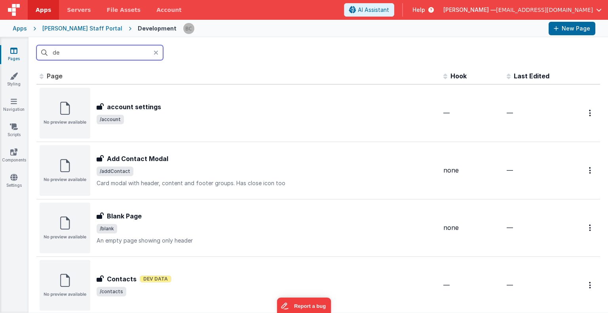
type input "d"
click at [19, 53] on link "Pages" at bounding box center [14, 55] width 29 height 16
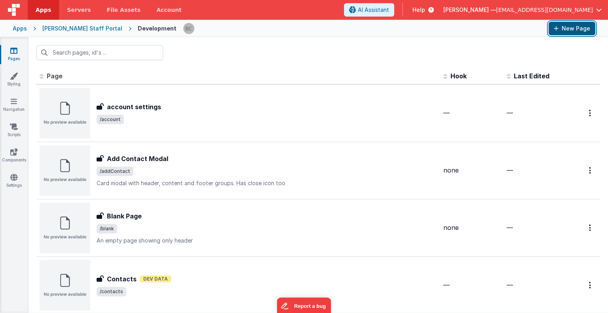
click at [461, 25] on button "New Page" at bounding box center [572, 28] width 47 height 13
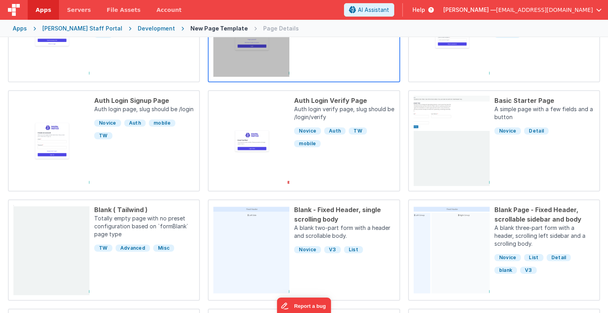
scroll to position [136, 0]
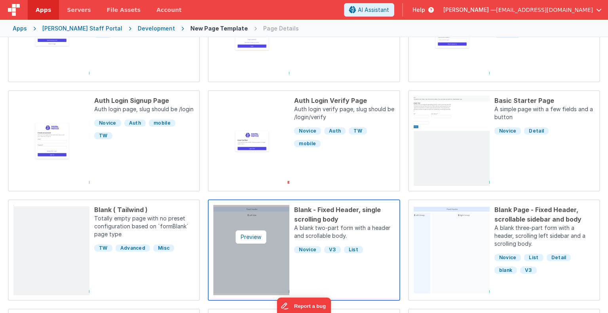
click at [259, 245] on img at bounding box center [251, 250] width 76 height 90
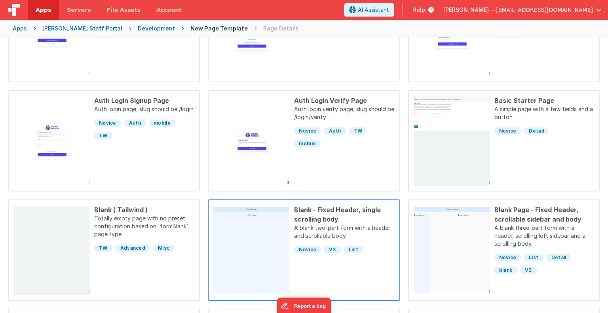
click at [367, 255] on div "Blank - Fixed Header, single scrolling body A blank two-part form with a header…" at bounding box center [341, 250] width 105 height 90
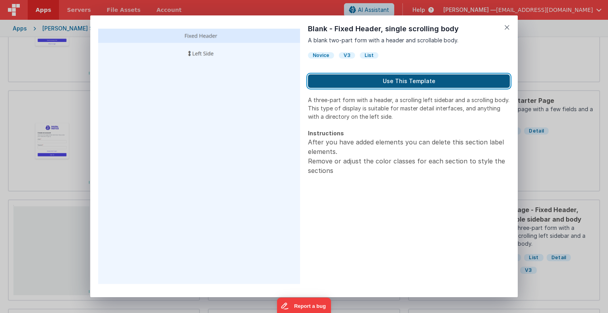
click at [397, 79] on button "Use This Template" at bounding box center [409, 80] width 202 height 13
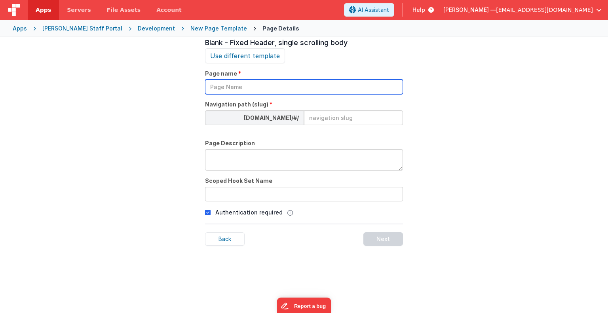
click at [315, 87] on input "text" at bounding box center [304, 87] width 198 height 15
type input "defect_log"
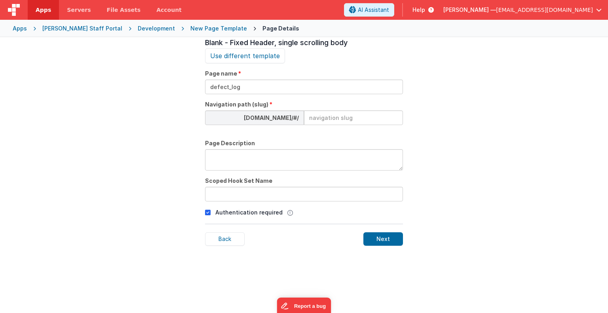
click at [331, 118] on input at bounding box center [353, 117] width 99 height 15
click at [331, 118] on input "[MEDICAL_DATA]" at bounding box center [353, 117] width 99 height 15
click at [328, 118] on input "defect-ist" at bounding box center [353, 117] width 99 height 15
type input "defectlist"
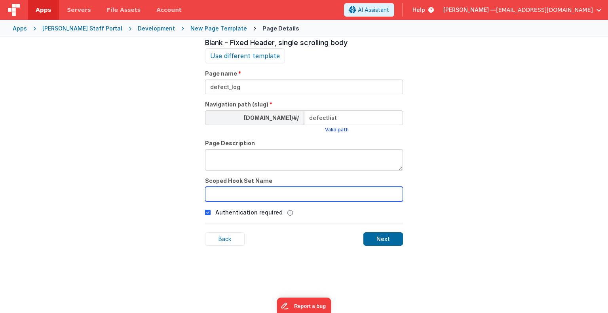
click at [247, 192] on input "text" at bounding box center [304, 194] width 198 height 15
type input "defect_log"
click at [205, 212] on icon at bounding box center [208, 213] width 6 height 10
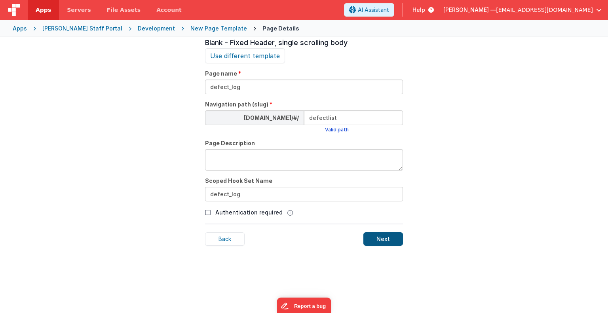
click at [379, 238] on div "Next" at bounding box center [383, 238] width 40 height 13
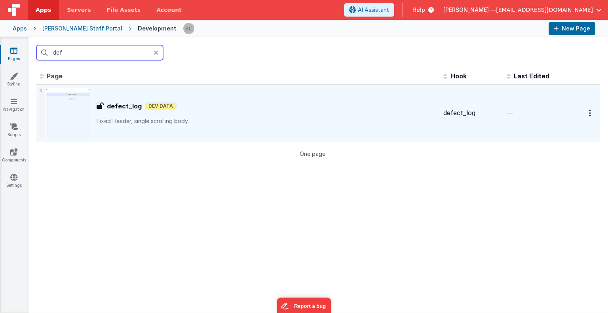
type input "def"
click at [64, 111] on img at bounding box center [65, 113] width 51 height 51
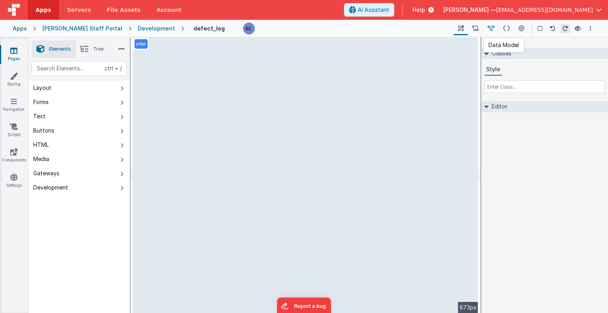
click at [461, 28] on icon at bounding box center [491, 29] width 7 height 8
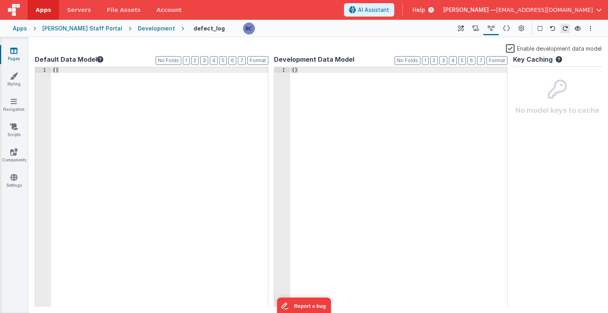
click at [391, 42] on div "Enable development data model Default Data Model Format 7 6 5 4 3 2 1 No Folds …" at bounding box center [318, 175] width 573 height 270
click at [13, 177] on icon at bounding box center [13, 177] width 7 height 8
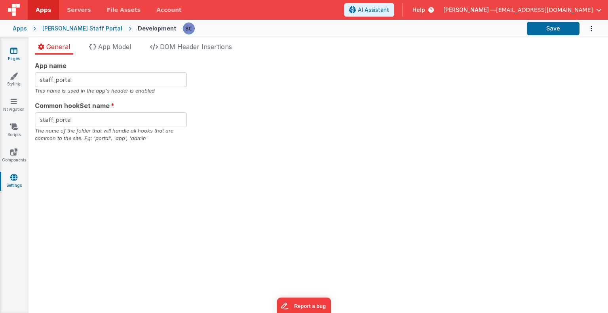
click at [16, 50] on icon at bounding box center [13, 51] width 7 height 8
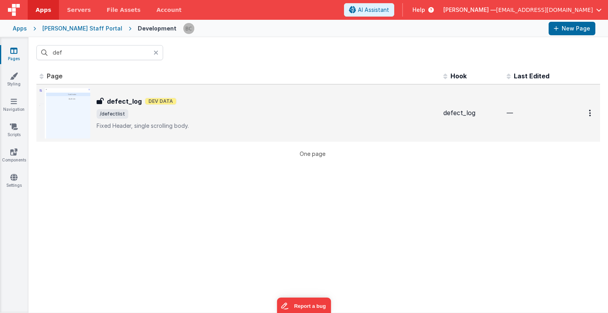
click at [84, 105] on img at bounding box center [65, 113] width 51 height 51
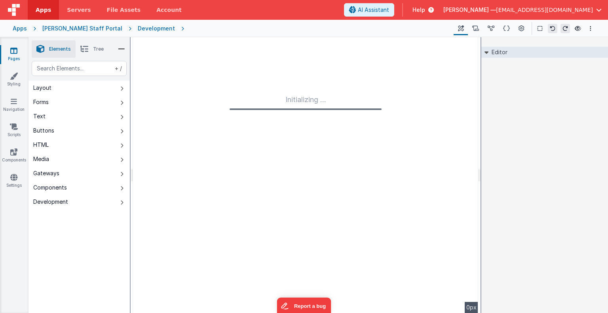
type input "FR_899A0315-AF1C-894A-A26E-633604F5DBF9"
type textarea "Fixed Header, single scrolling body."
type input "defect_log"
checkbox input "false"
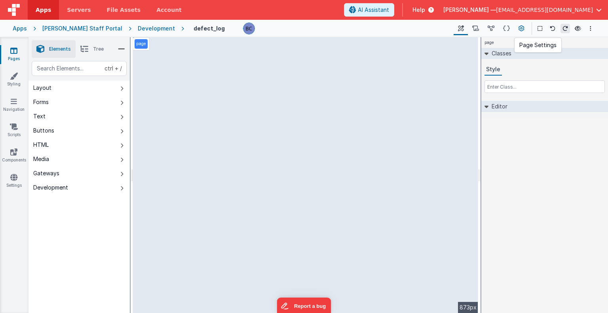
click at [461, 26] on icon at bounding box center [522, 29] width 6 height 8
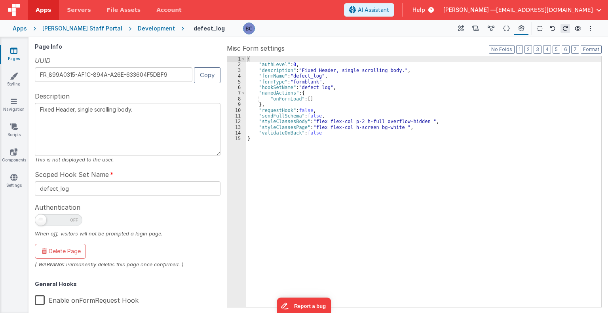
click at [42, 274] on label "Enable onFormRequest Hook" at bounding box center [87, 299] width 104 height 17
click at [0, 0] on input "Enable onFormRequest Hook" at bounding box center [0, 0] width 0 height 0
click at [461, 29] on icon at bounding box center [461, 29] width 6 height 8
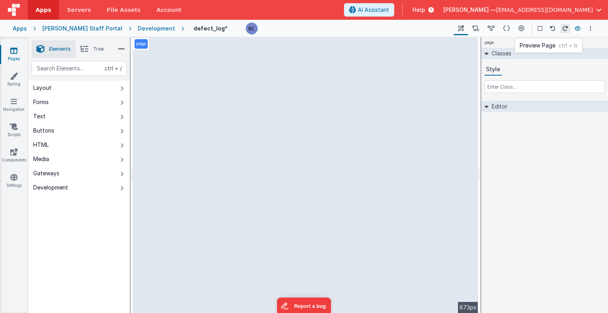
click at [461, 27] on icon at bounding box center [578, 29] width 6 height 6
click at [461, 26] on icon at bounding box center [491, 29] width 7 height 8
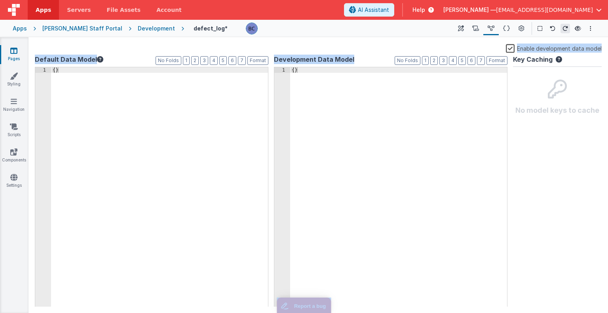
copy body "Enable development data model Default Data Model Format 7 6 5 4 3 2 1 No Folds …"
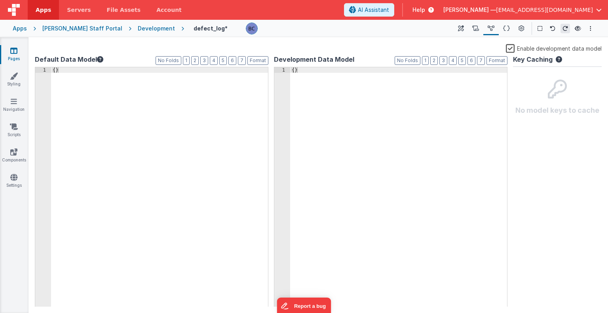
click at [331, 72] on div "{ }" at bounding box center [398, 192] width 217 height 251
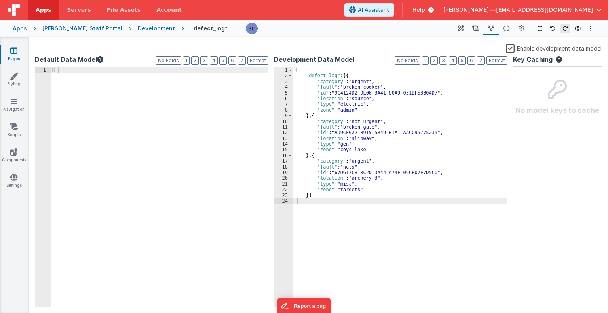
click at [323, 49] on div "Enable development data model" at bounding box center [318, 49] width 567 height 11
click at [59, 71] on div "{ }" at bounding box center [159, 192] width 217 height 251
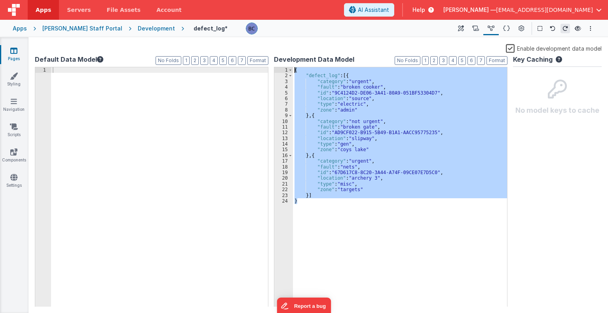
drag, startPoint x: 345, startPoint y: 201, endPoint x: 244, endPoint y: 53, distance: 178.3
click at [244, 53] on div "Enable development data model Default Data Model Format 7 6 5 4 3 2 1 No Folds …" at bounding box center [318, 175] width 567 height 263
click at [145, 70] on div at bounding box center [159, 192] width 217 height 251
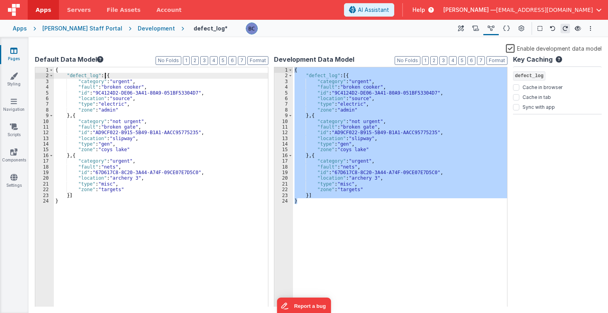
click at [105, 76] on div "{ "defect_log" : [{ "category" : "urgent" , "fault" : "broken cooker" , "id" : …" at bounding box center [161, 192] width 214 height 251
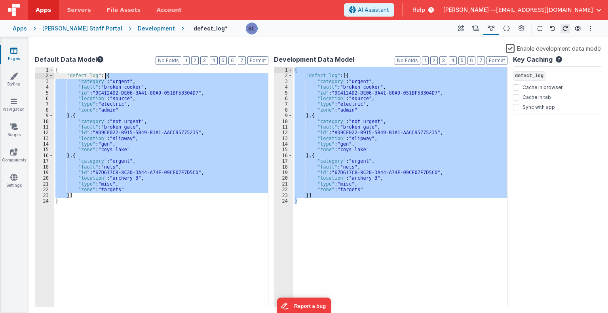
click at [105, 76] on div "{ "defect_log" : [{ "category" : "urgent" , "fault" : "broken cooker" , "id" : …" at bounding box center [161, 192] width 214 height 251
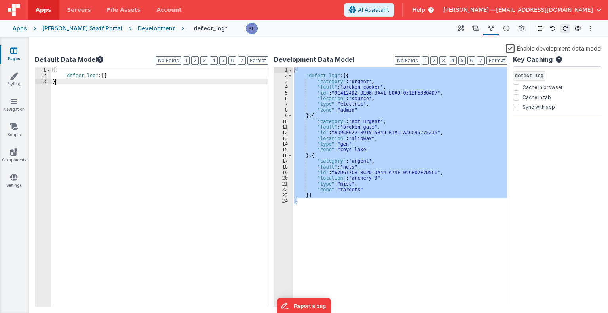
click at [106, 91] on div "{ "defect_log" : [ ] }" at bounding box center [159, 192] width 217 height 251
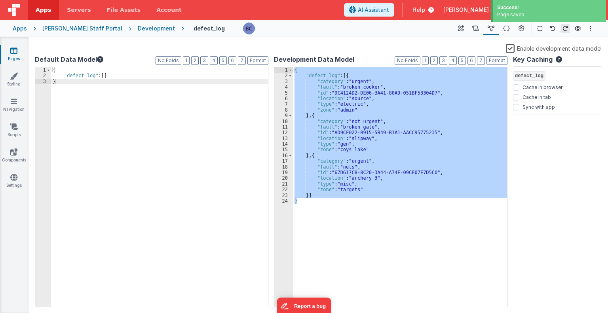
click at [21, 54] on link "Pages" at bounding box center [14, 55] width 29 height 16
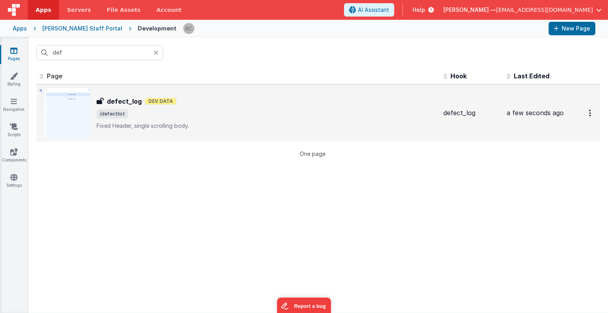
drag, startPoint x: 66, startPoint y: 124, endPoint x: 57, endPoint y: 118, distance: 10.5
click at [57, 118] on img at bounding box center [65, 113] width 51 height 51
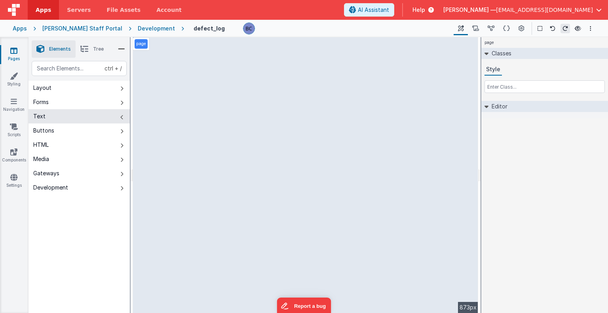
click at [93, 48] on span "Tree" at bounding box center [98, 49] width 11 height 6
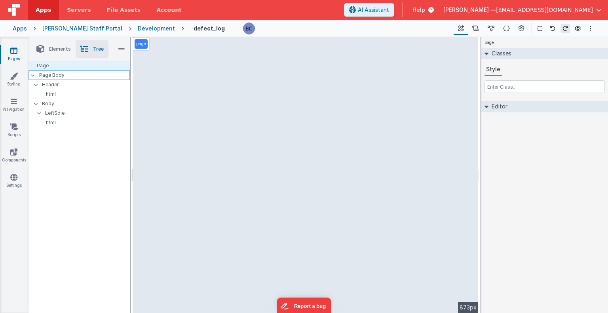
click at [43, 76] on p "Page Body" at bounding box center [84, 75] width 91 height 6
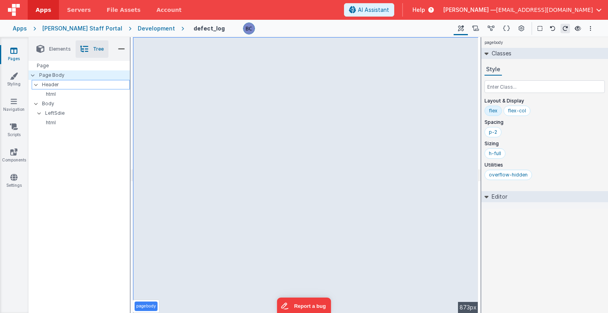
click at [52, 81] on p "Header" at bounding box center [85, 84] width 87 height 9
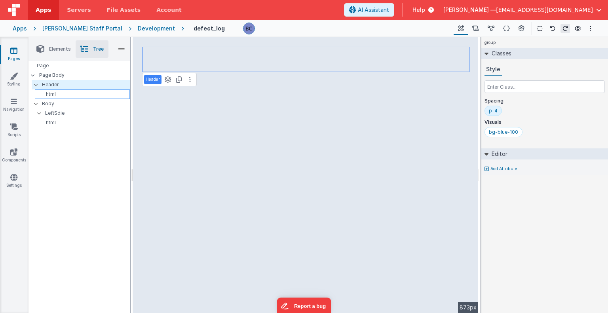
click at [53, 92] on p "html" at bounding box center [83, 94] width 91 height 6
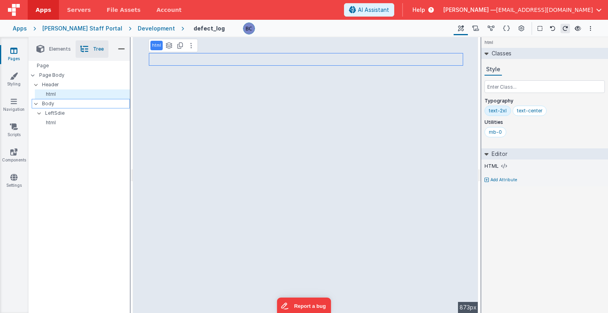
click at [52, 99] on p "Body" at bounding box center [85, 103] width 87 height 9
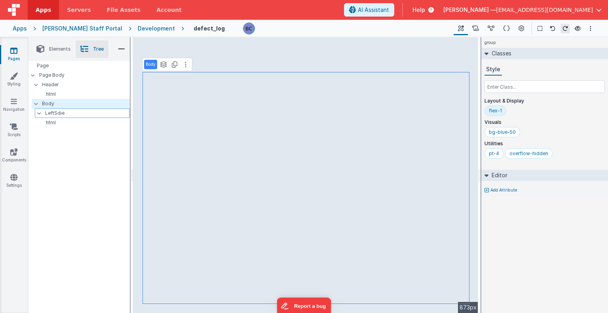
click at [52, 111] on p "LeftSdie" at bounding box center [87, 113] width 84 height 9
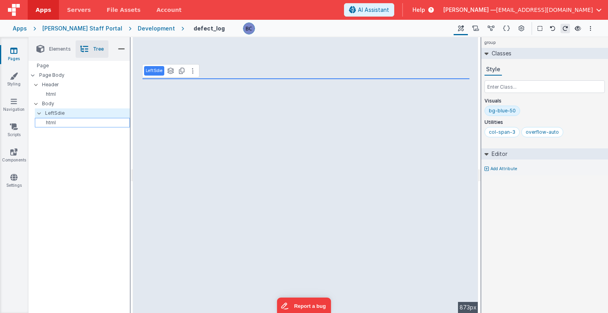
click at [53, 120] on p "html" at bounding box center [83, 123] width 91 height 6
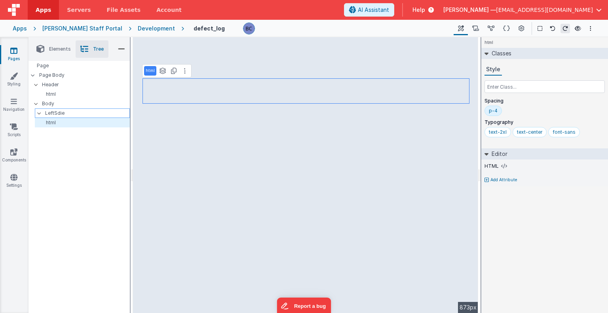
click at [57, 110] on p "LeftSdie" at bounding box center [87, 113] width 84 height 9
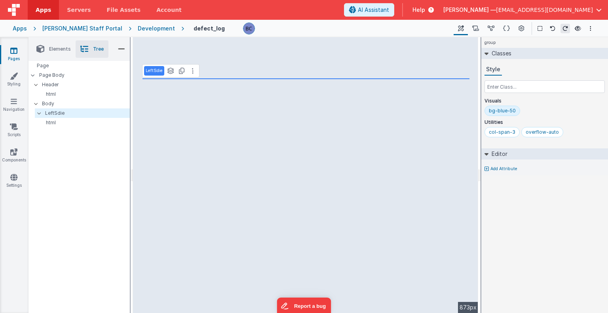
click at [211, 67] on div "LeftSdie See layers ctrl + L Duplicate ctrl + D --> 873px" at bounding box center [305, 175] width 345 height 276
click at [63, 85] on p "Header" at bounding box center [85, 84] width 87 height 9
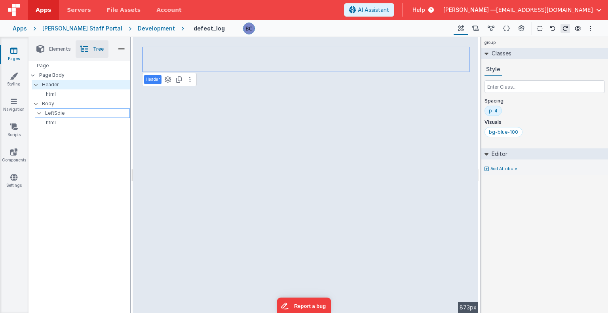
click at [56, 114] on p "LeftSdie" at bounding box center [87, 113] width 84 height 9
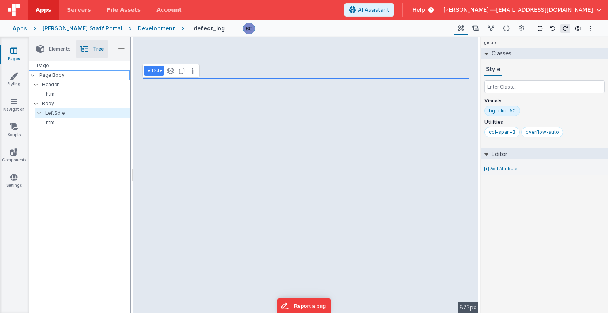
click at [48, 76] on p "Page Body" at bounding box center [84, 75] width 91 height 6
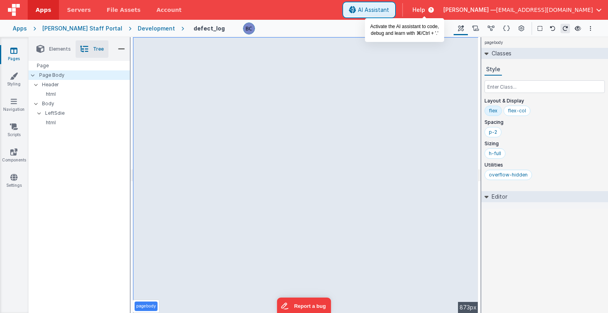
click at [389, 10] on span "AI Assistant" at bounding box center [373, 10] width 31 height 8
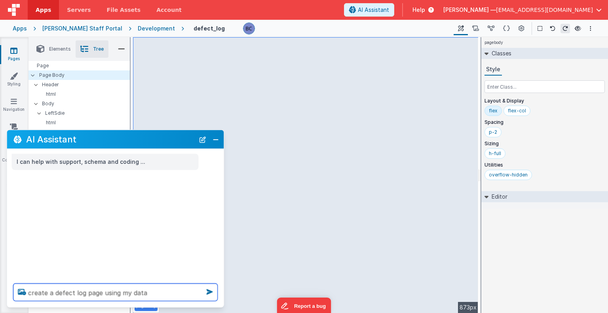
type textarea "create a defect log page using my data"
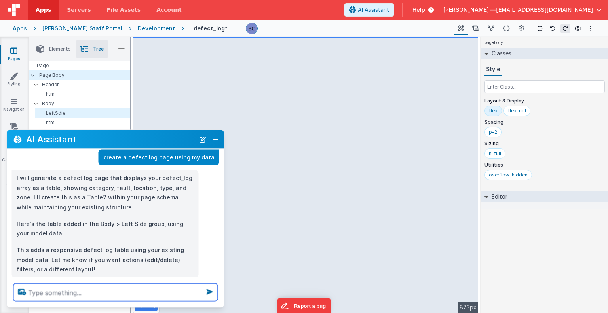
scroll to position [40, 0]
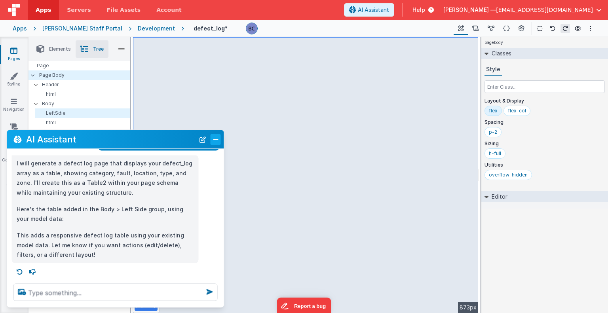
click at [213, 139] on button "Close" at bounding box center [216, 139] width 10 height 11
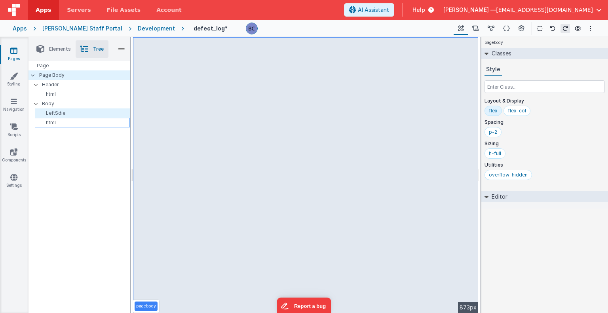
click at [51, 123] on p "html" at bounding box center [83, 123] width 91 height 6
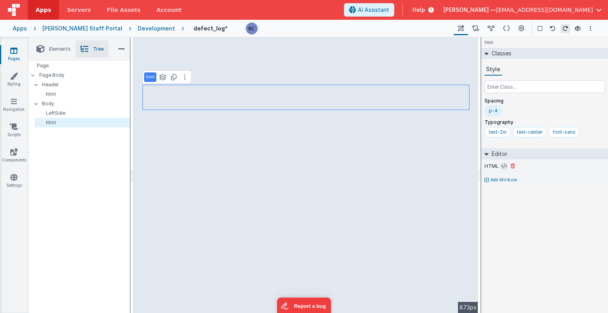
click at [461, 165] on icon at bounding box center [504, 166] width 6 height 6
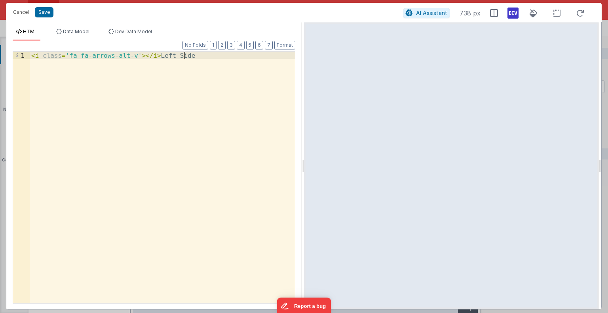
click at [209, 59] on div "< i class = 'fa fa-arrows-alt-v' > </ i > Left Side" at bounding box center [162, 185] width 265 height 266
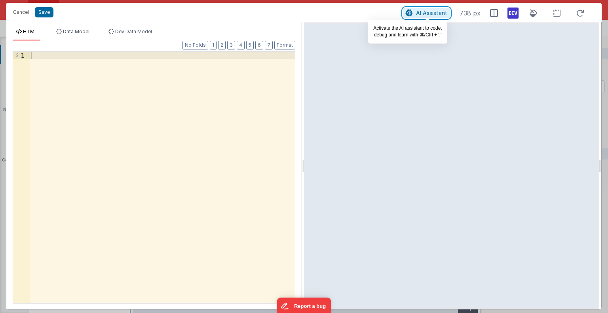
click at [420, 12] on span "AI Assistant" at bounding box center [431, 13] width 31 height 7
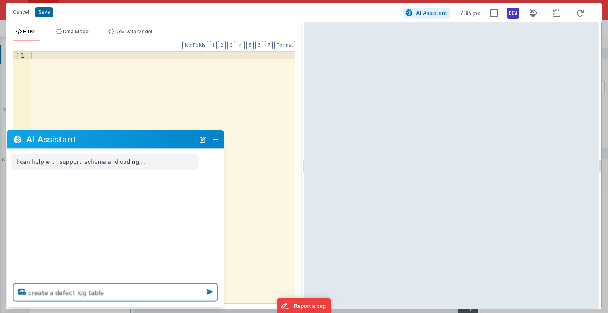
type textarea "create a defect log table"
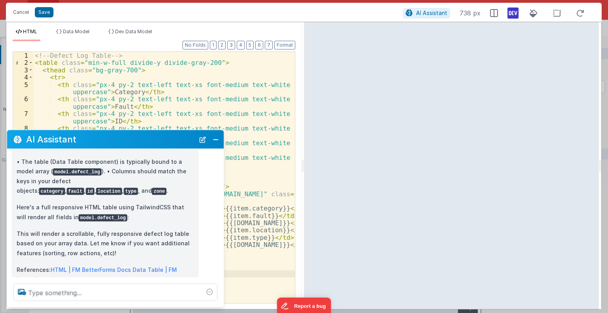
scroll to position [103, 0]
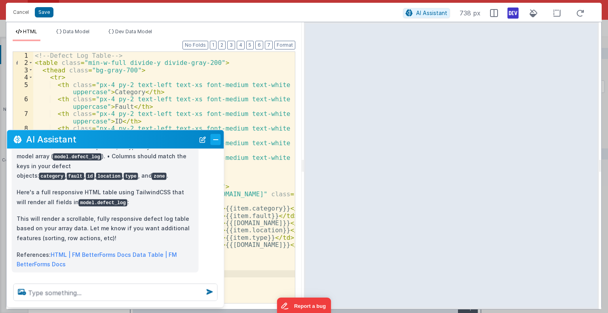
click at [215, 141] on button "Close" at bounding box center [216, 139] width 10 height 11
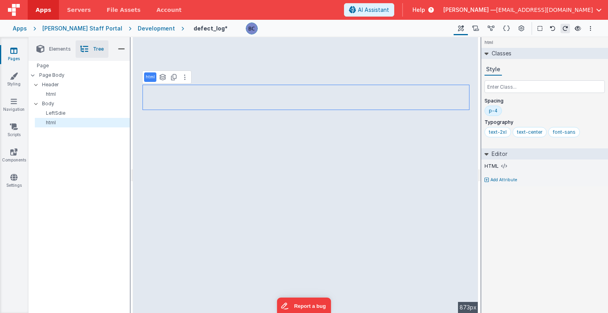
click at [376, 199] on div "html See layers ctrl + L Duplicate ctrl + D --> 873px" at bounding box center [305, 175] width 345 height 276
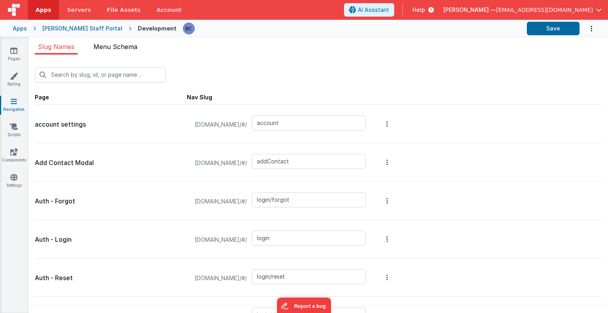
click at [119, 50] on span "Menu Schema" at bounding box center [115, 47] width 44 height 8
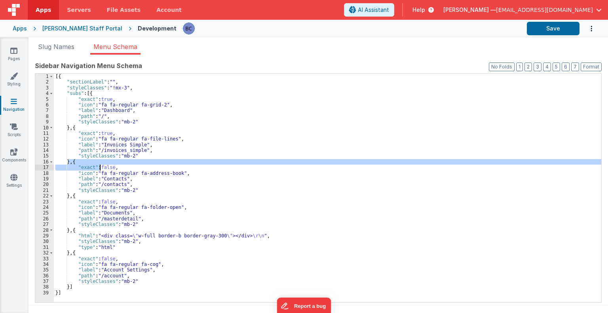
drag, startPoint x: 69, startPoint y: 162, endPoint x: 100, endPoint y: 166, distance: 31.2
click at [100, 166] on div "[{ "sectionLabel" : "" , "styleClasses" : "!mx-3" , "subs" : [{ "exact" : true …" at bounding box center [327, 194] width 547 height 241
click at [68, 161] on div "[{ "sectionLabel" : "" , "styleClasses" : "!mx-3" , "subs" : [{ "exact" : true …" at bounding box center [327, 188] width 547 height 229
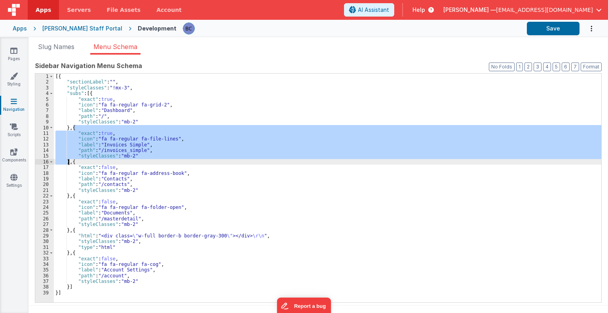
click at [68, 161] on div "[{ "sectionLabel" : "" , "styleClasses" : "!mx-3" , "subs" : [{ "exact" : true …" at bounding box center [327, 194] width 547 height 241
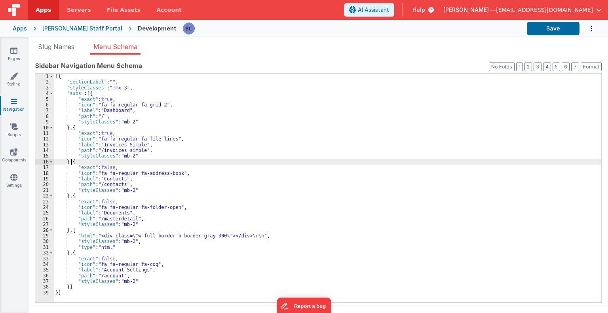
click at [70, 163] on div "[{ "sectionLabel" : "" , "styleClasses" : "!mx-3" , "subs" : [{ "exact" : true …" at bounding box center [327, 194] width 547 height 241
paste textarea
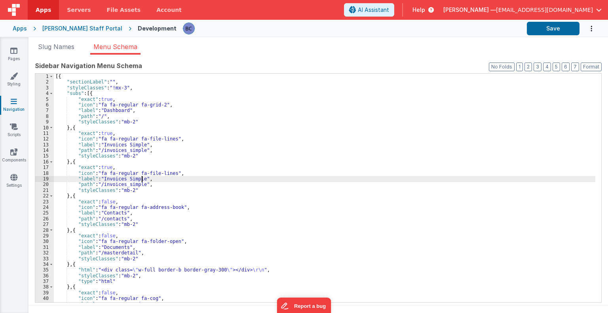
click at [141, 178] on div "[{ "sectionLabel" : "" , "styleClasses" : "!mx-3" , "subs" : [{ "exact" : true …" at bounding box center [325, 194] width 542 height 241
